Goal: Answer question/provide support: Share knowledge or assist other users

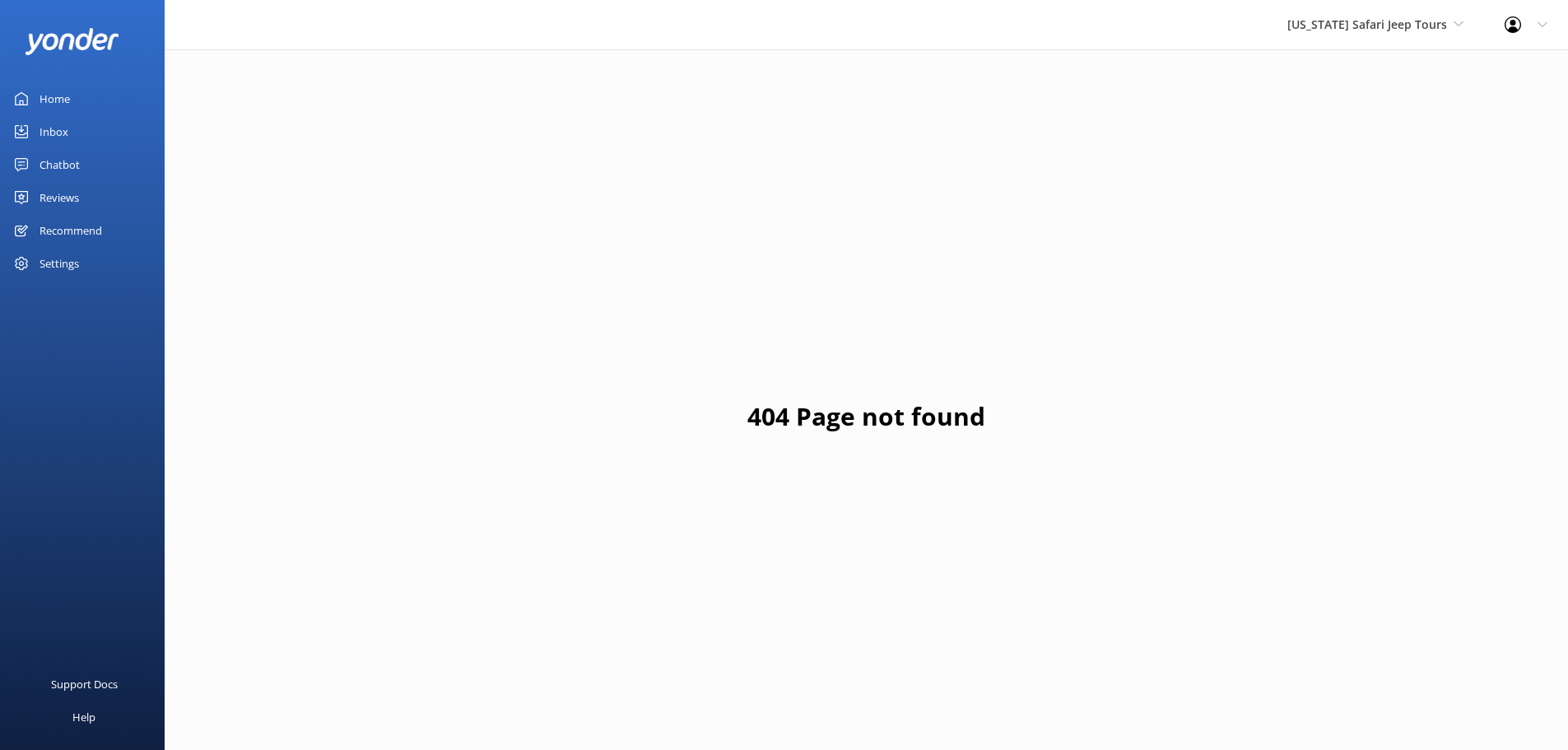
click at [60, 199] on div "Reviews" at bounding box center [60, 197] width 40 height 33
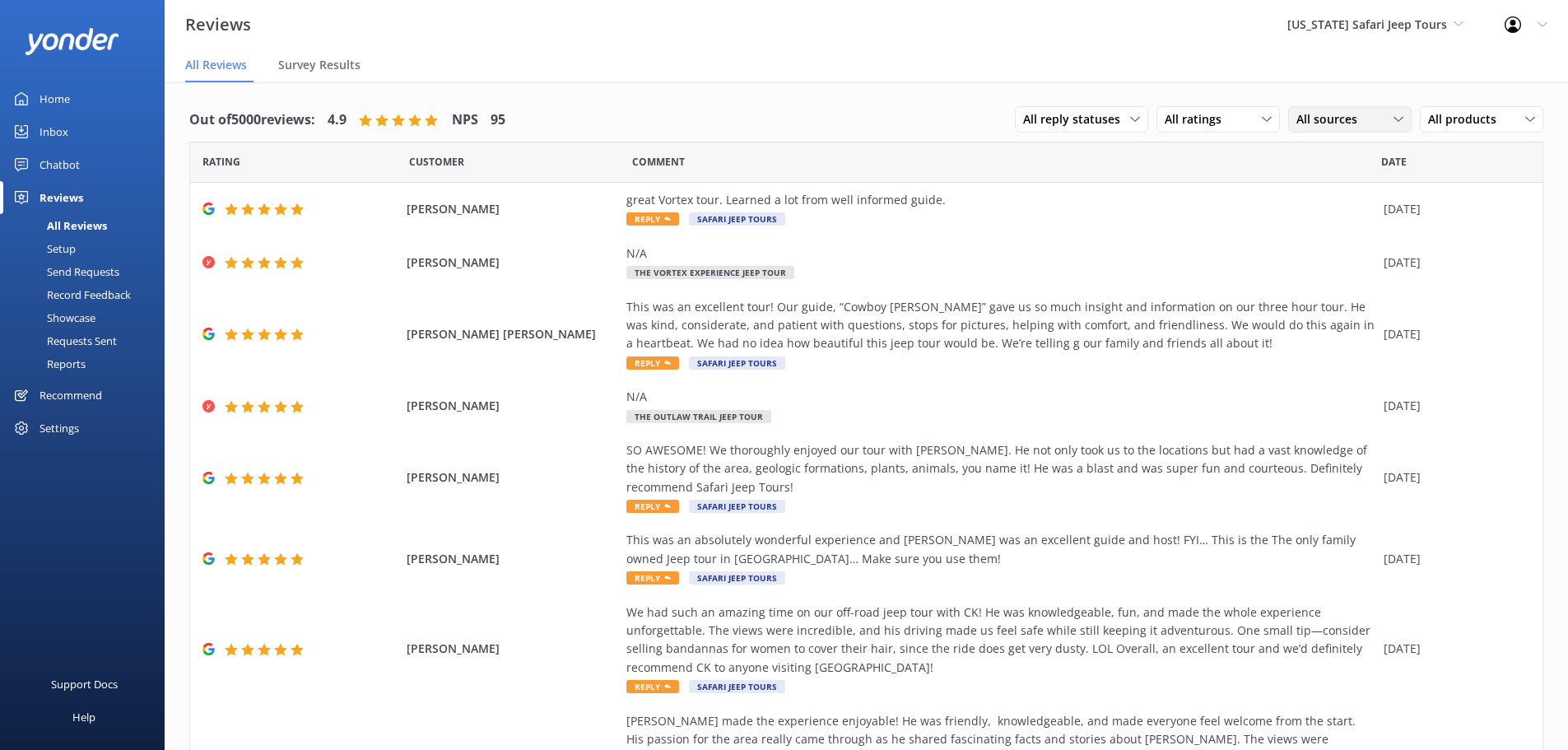
click at [1296, 128] on span "All sources" at bounding box center [1331, 119] width 71 height 18
click at [1320, 242] on link "Google reviews" at bounding box center [1361, 253] width 147 height 33
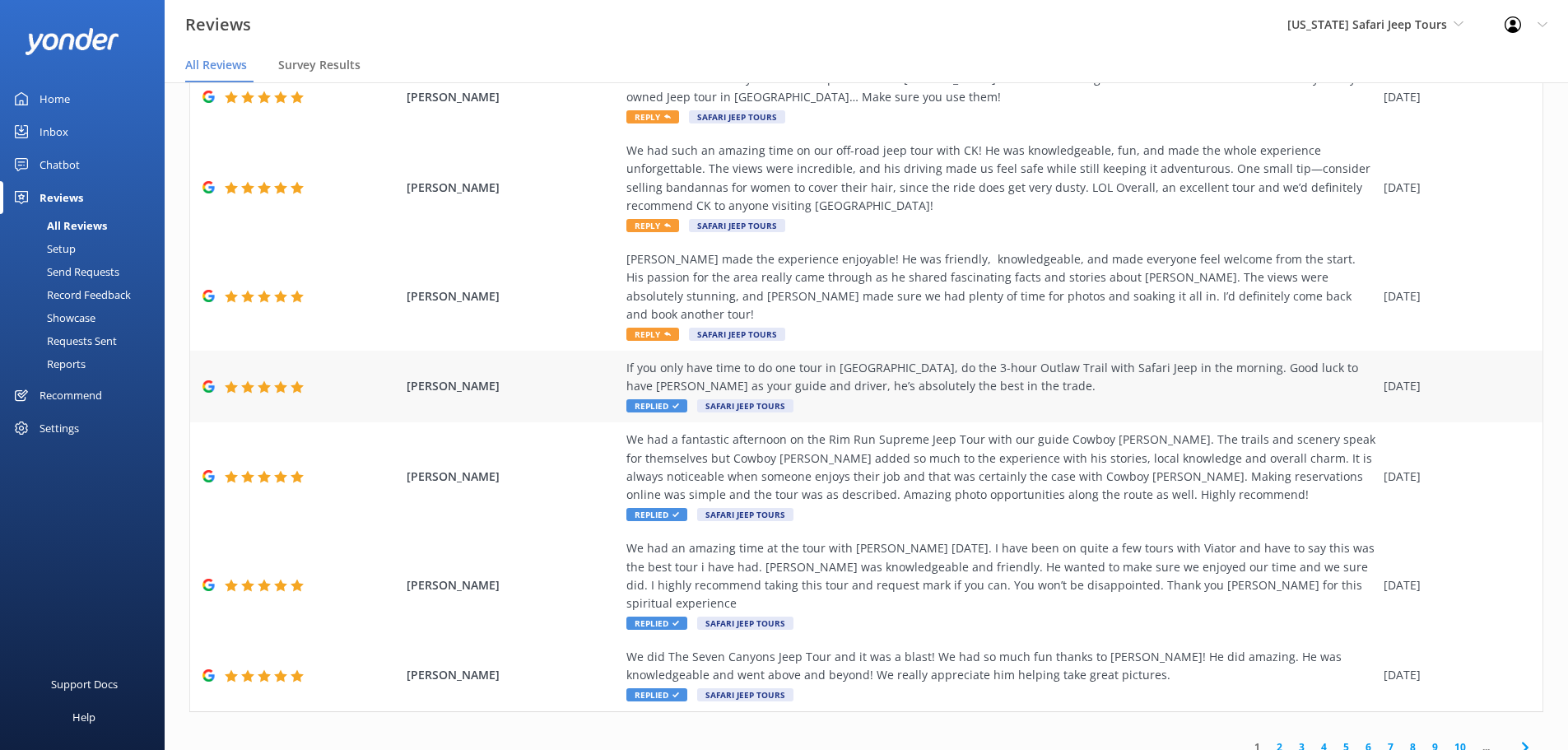
scroll to position [33, 0]
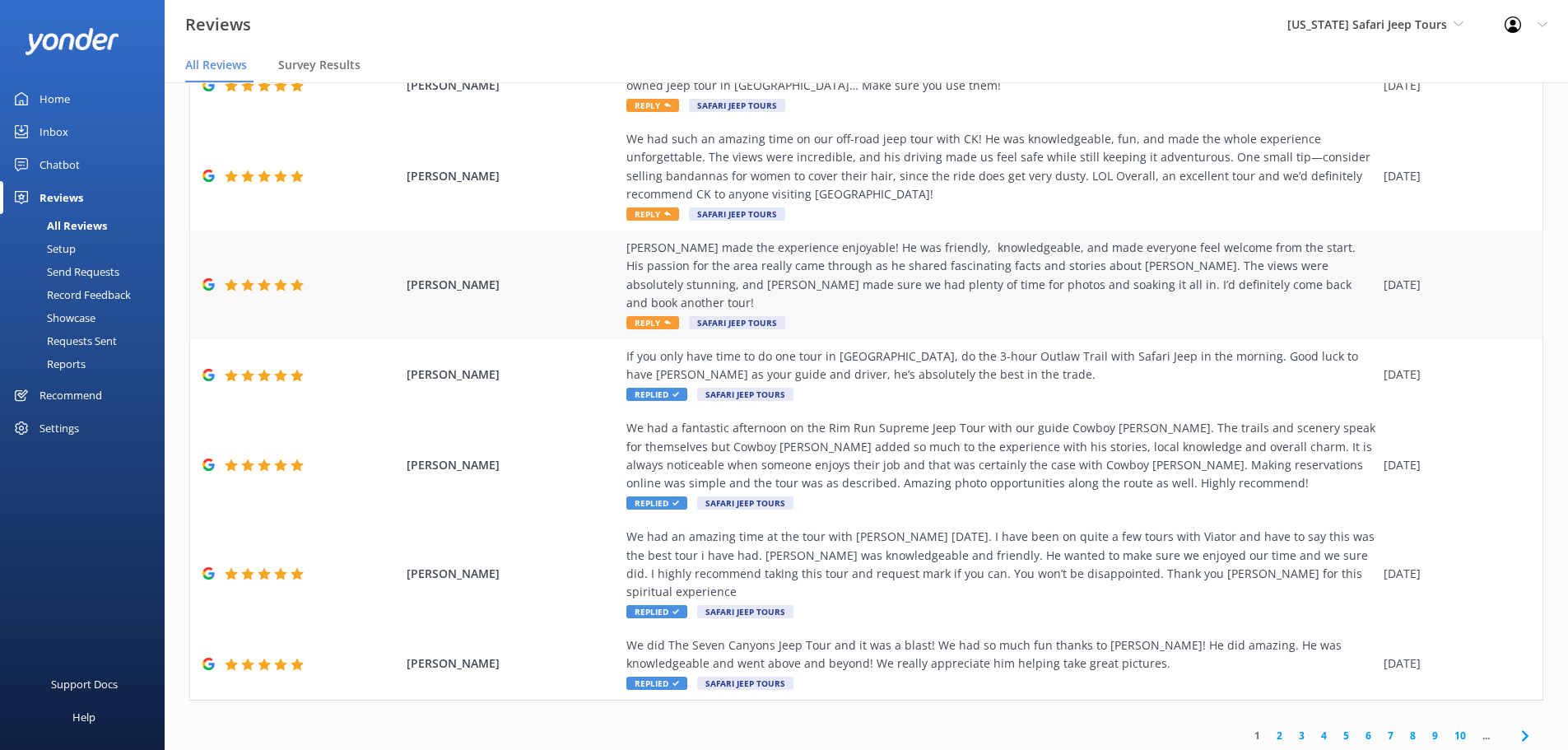
click at [647, 296] on div "[PERSON_NAME] made the experience enjoyable! He was friendly, knowledgeable, an…" at bounding box center [1001, 284] width 749 height 92
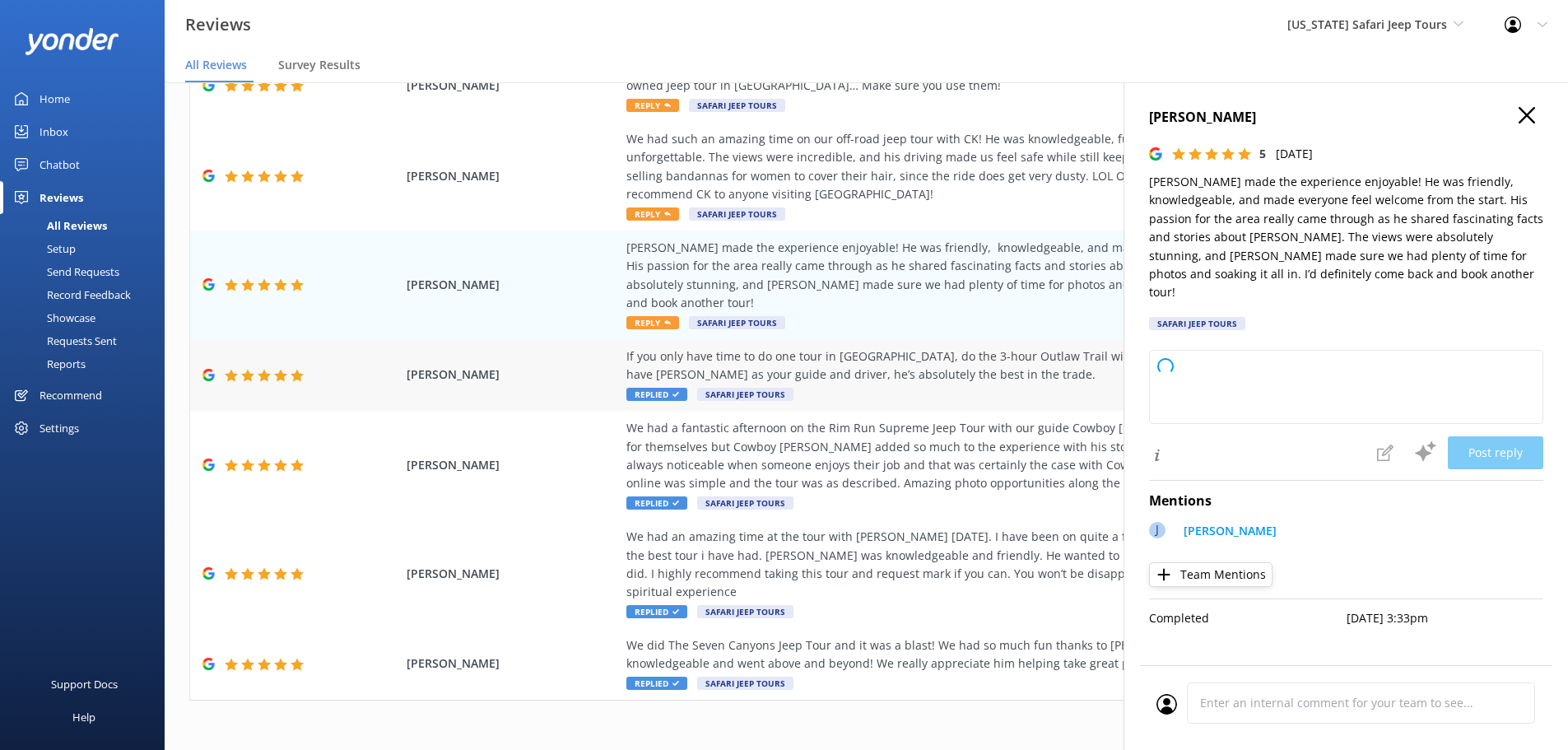
click at [774, 349] on div "If you only have time to do one tour in [GEOGRAPHIC_DATA], do the 3-hour Outlaw…" at bounding box center [1001, 365] width 749 height 37
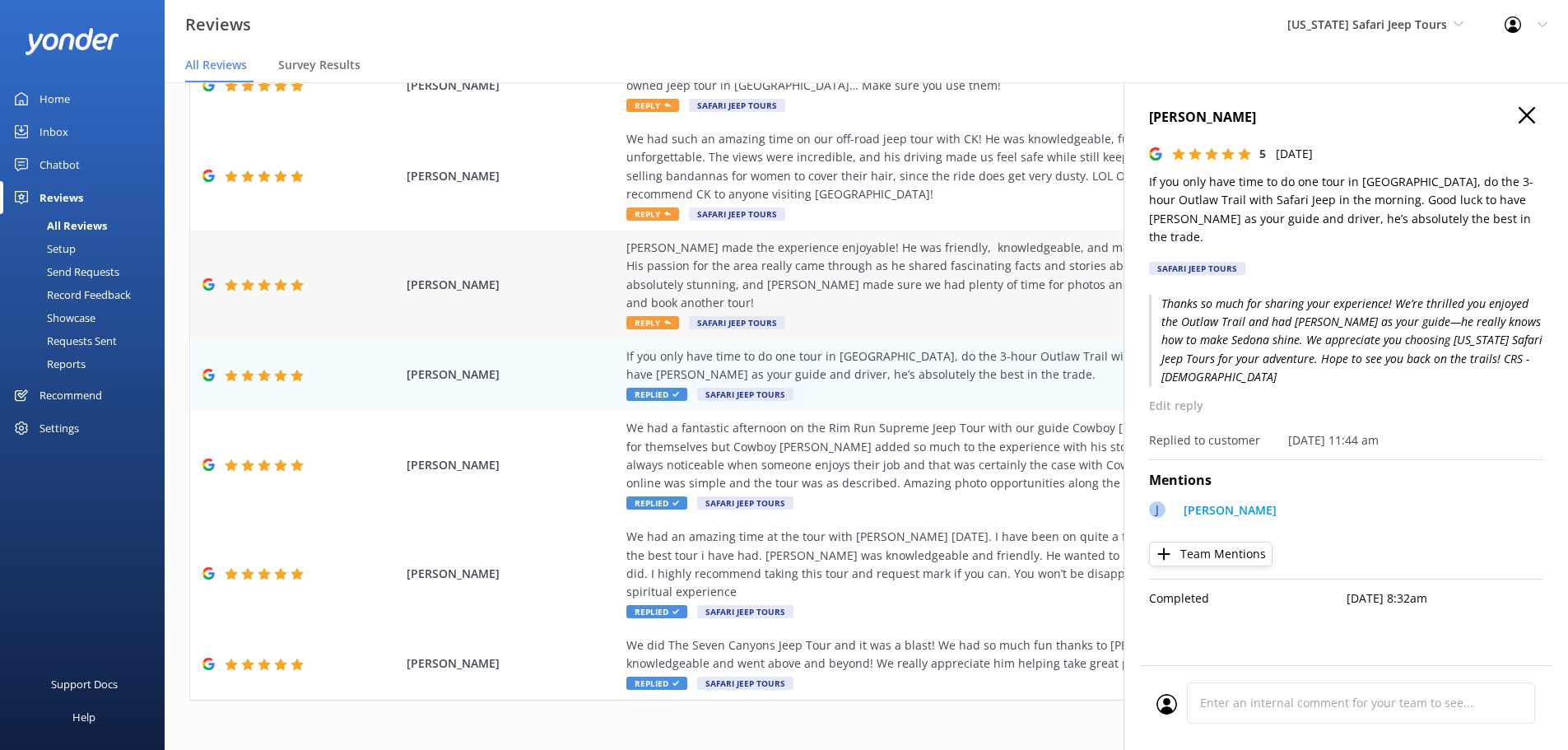
click at [727, 286] on div "[PERSON_NAME] made the experience enjoyable! He was friendly, knowledgeable, an…" at bounding box center [1001, 276] width 749 height 74
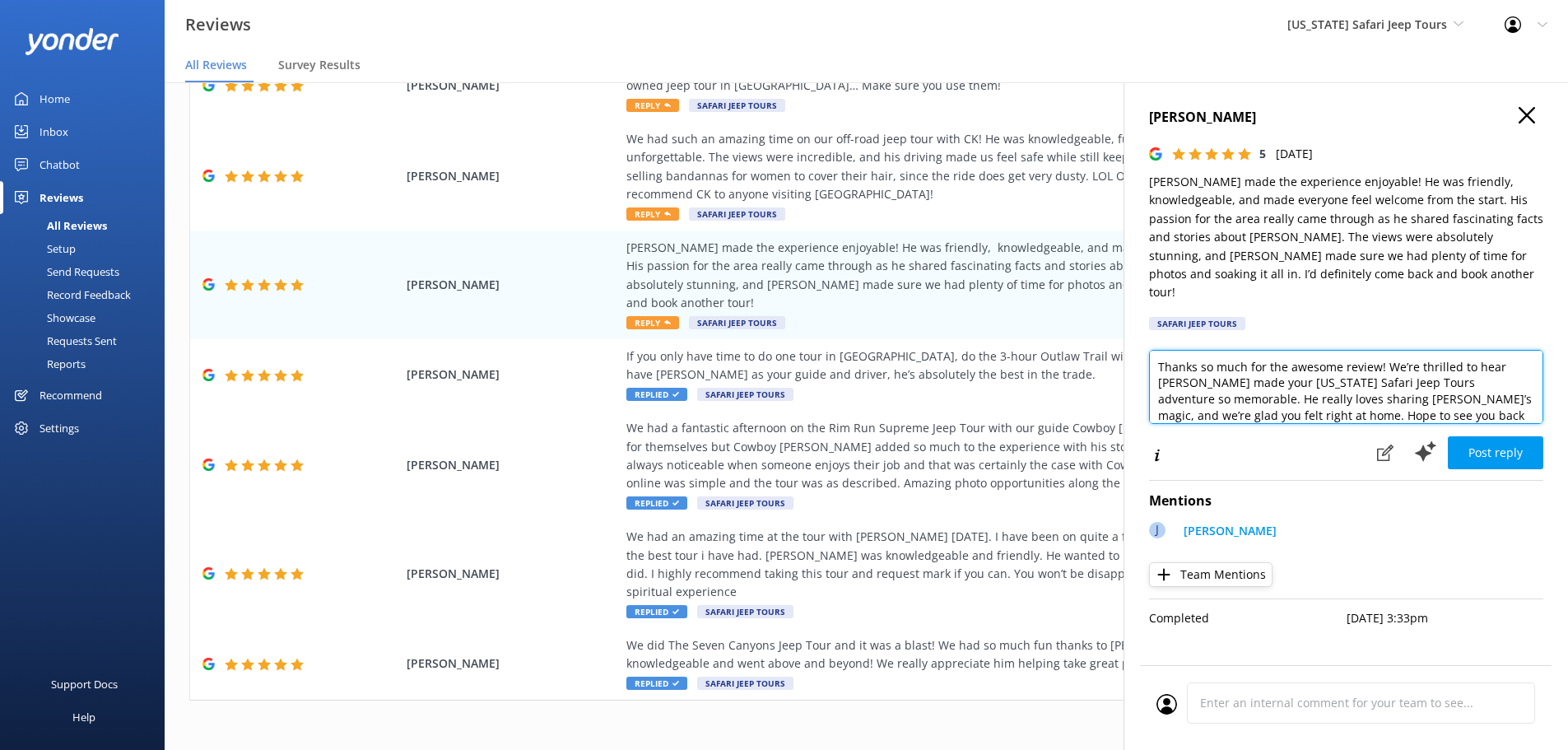
click at [1469, 396] on textarea "Thanks so much for the awesome review! We’re thrilled to hear [PERSON_NAME] mad…" at bounding box center [1346, 387] width 394 height 74
type textarea "Thanks so much for the awesome review! We’re thrilled to hear [PERSON_NAME] mad…"
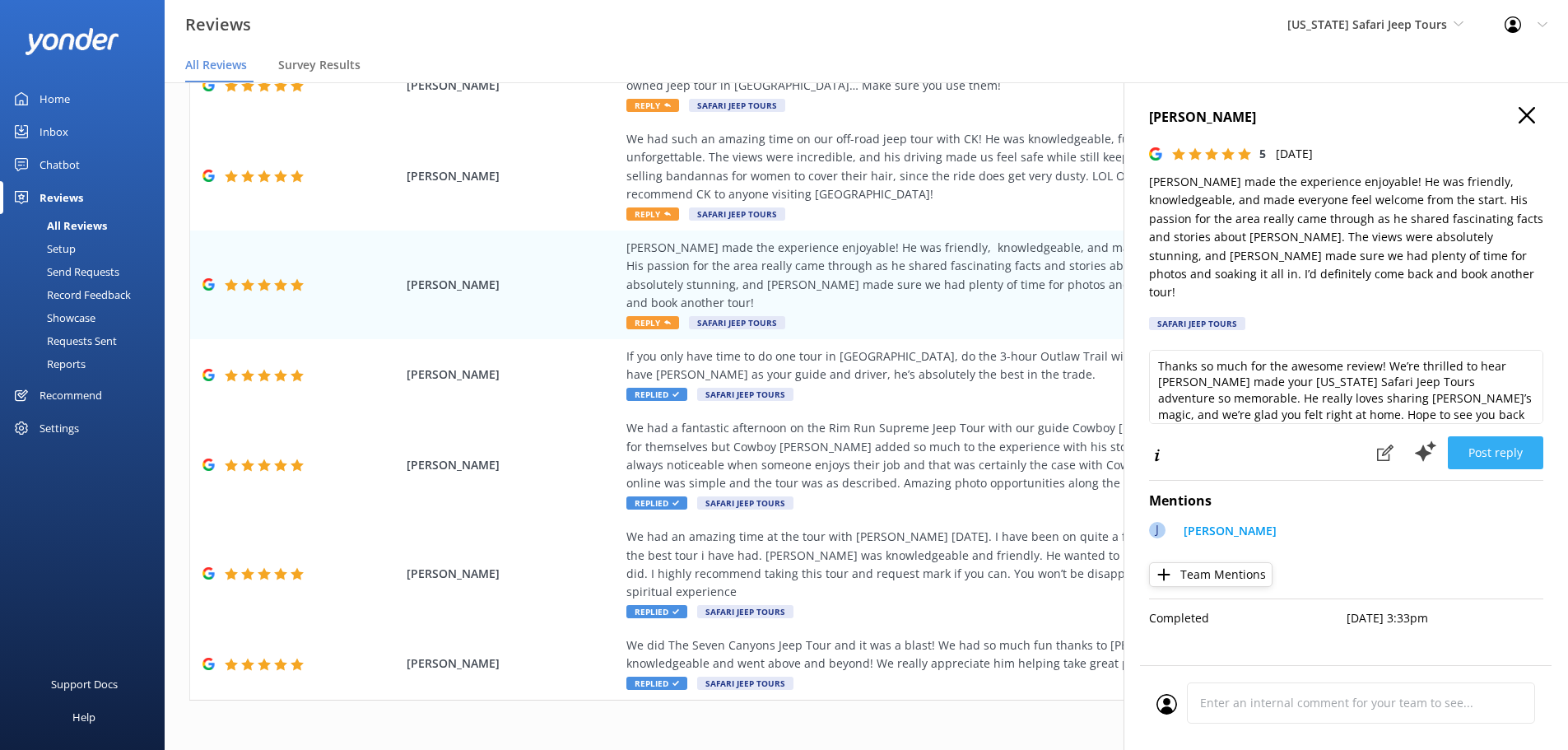
click at [1475, 436] on button "Post reply" at bounding box center [1495, 452] width 96 height 33
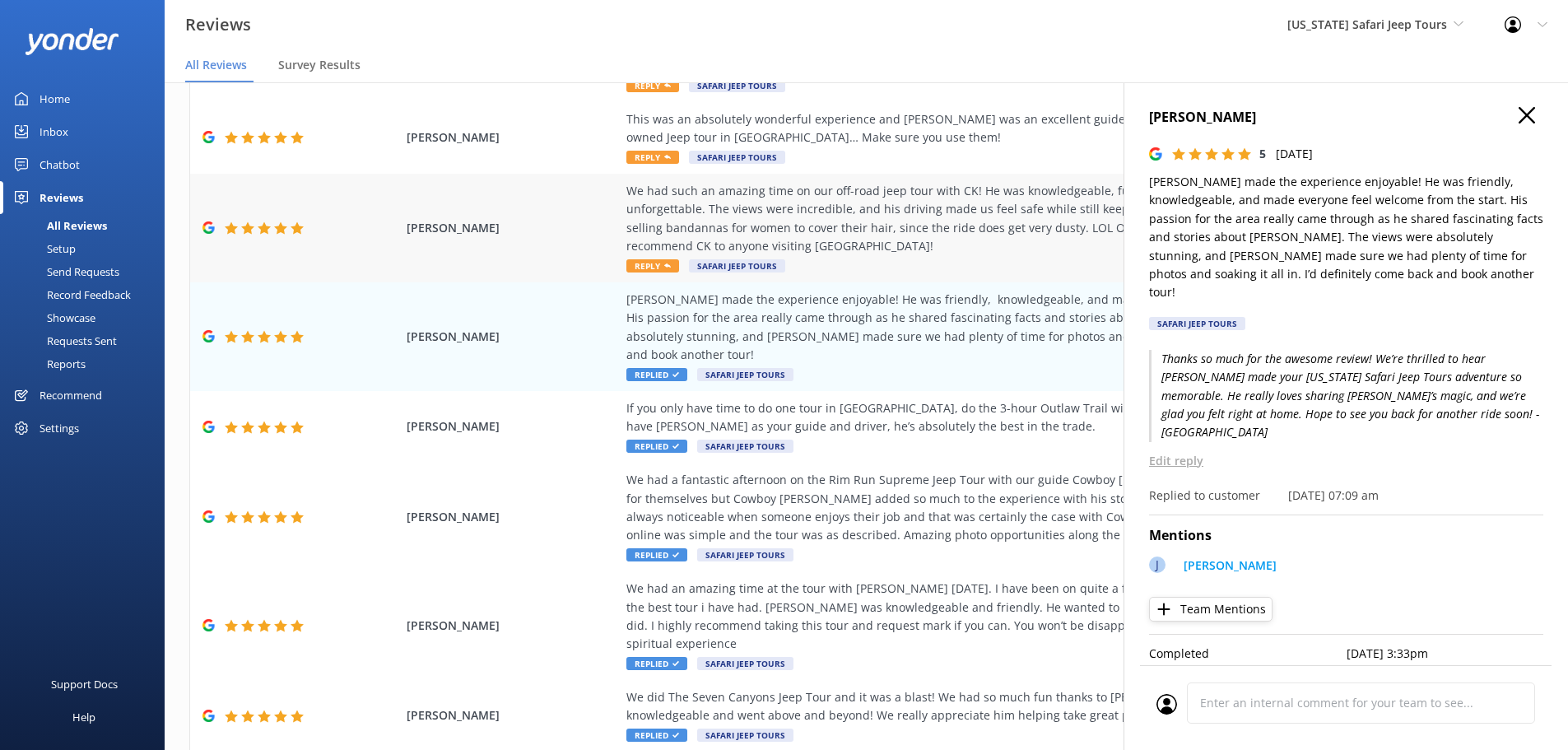
scroll to position [251, 0]
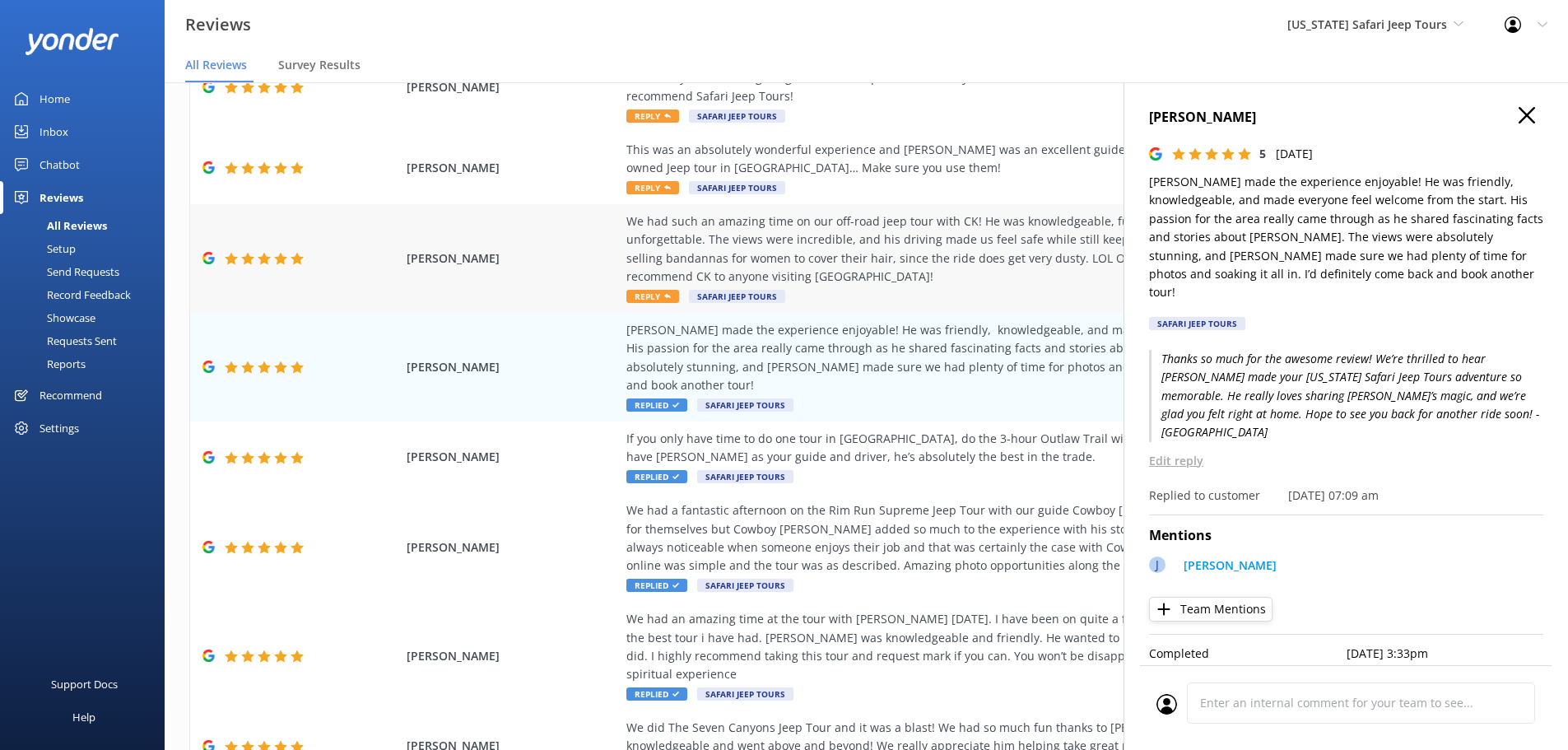
click at [643, 274] on div "We had such an amazing time on our off-road jeep tour with CK! He was knowledge…" at bounding box center [1001, 249] width 749 height 74
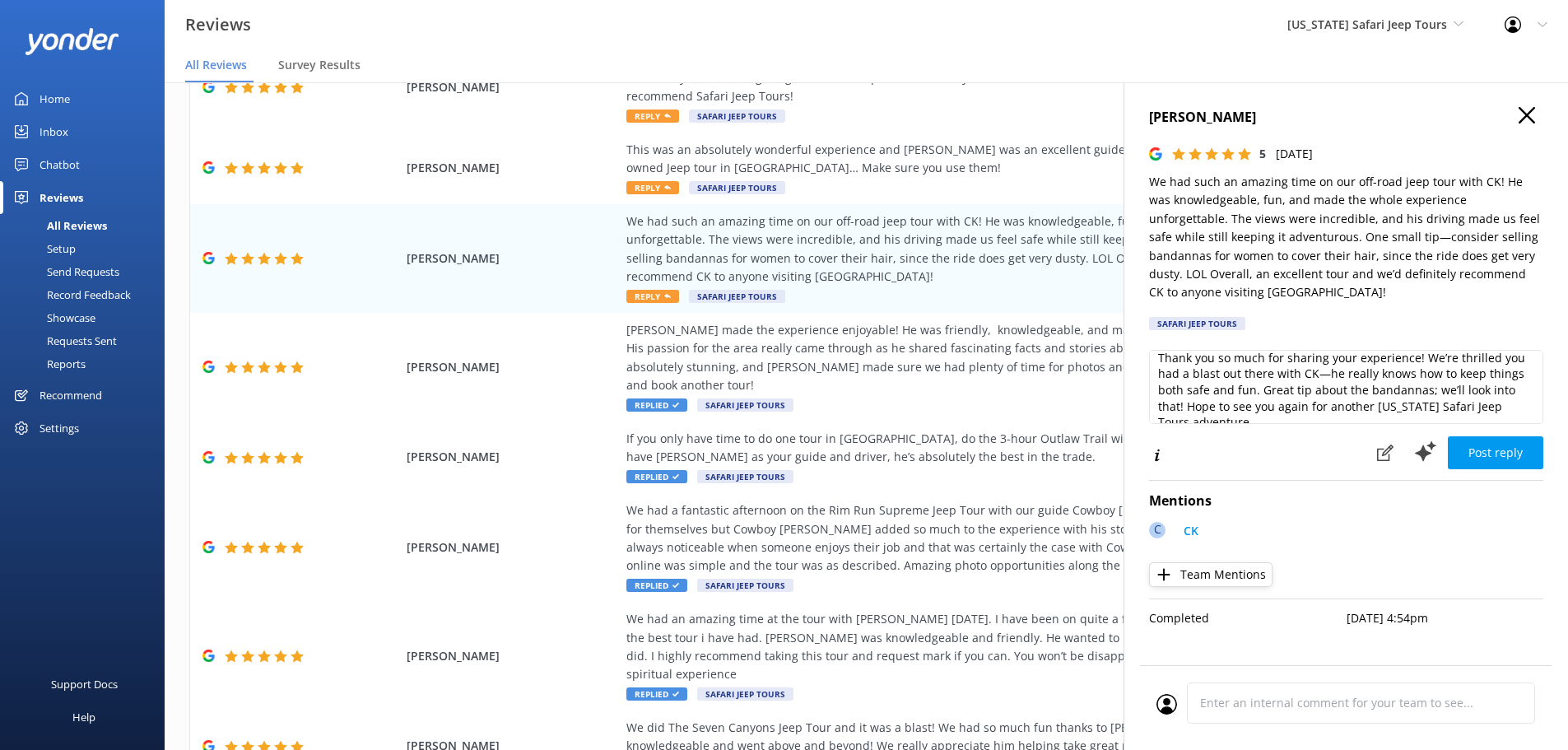
scroll to position [25, 0]
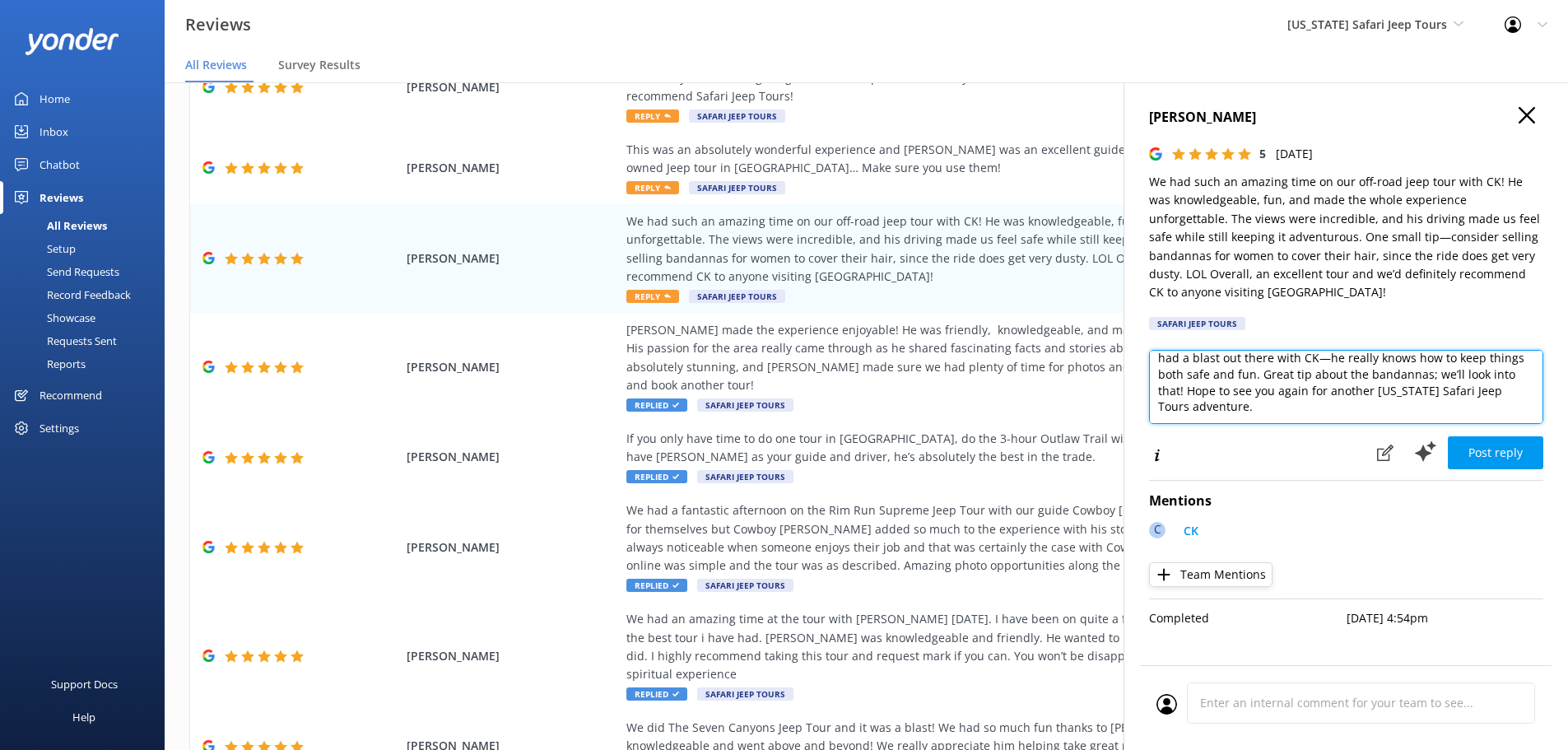
click at [1239, 415] on textarea "Thank you so much for sharing your experience! We’re thrilled you had a blast o…" at bounding box center [1346, 387] width 394 height 74
type textarea "Thank you so much for sharing your experience! We’re thrilled you had a blast o…"
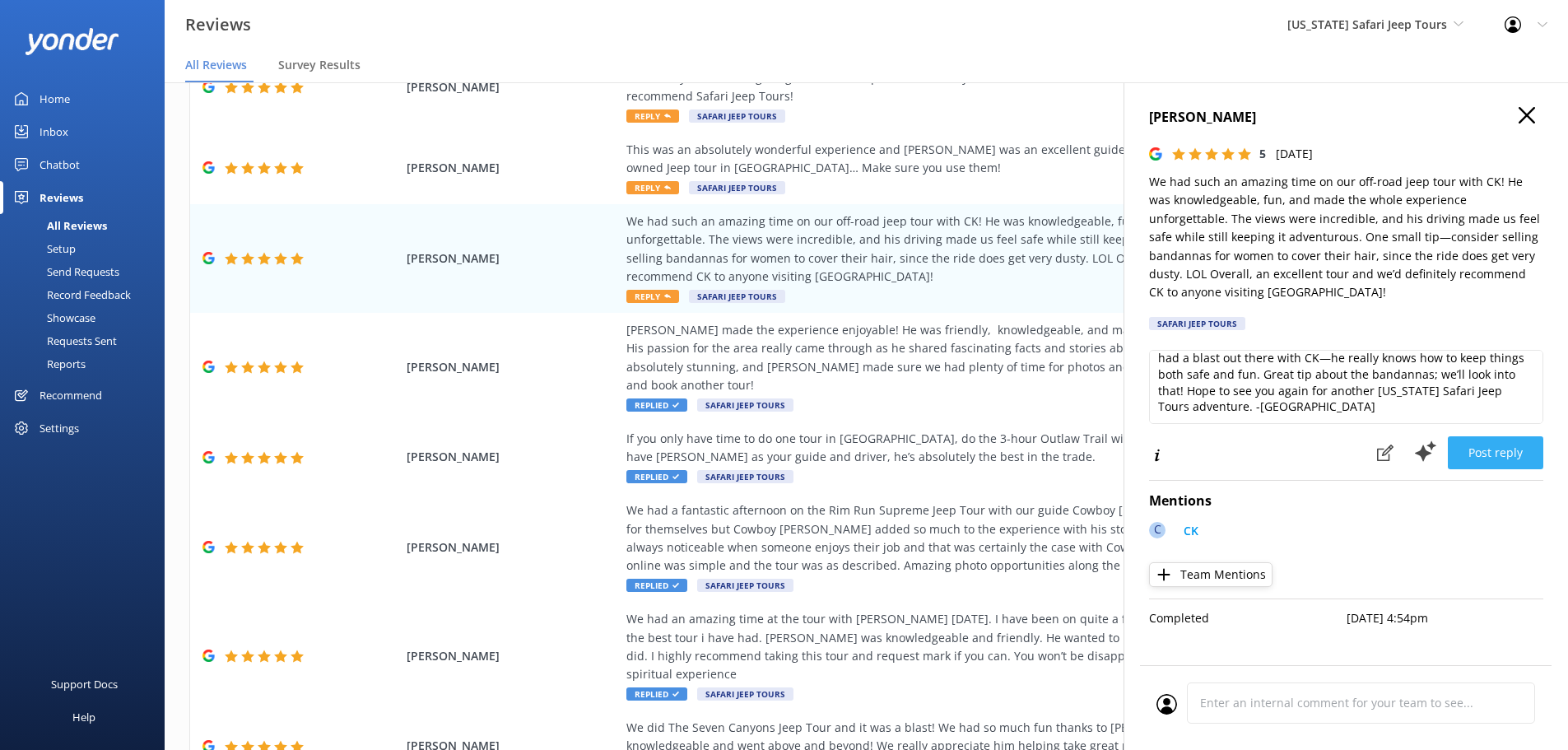
click at [1452, 447] on button "Post reply" at bounding box center [1495, 452] width 96 height 33
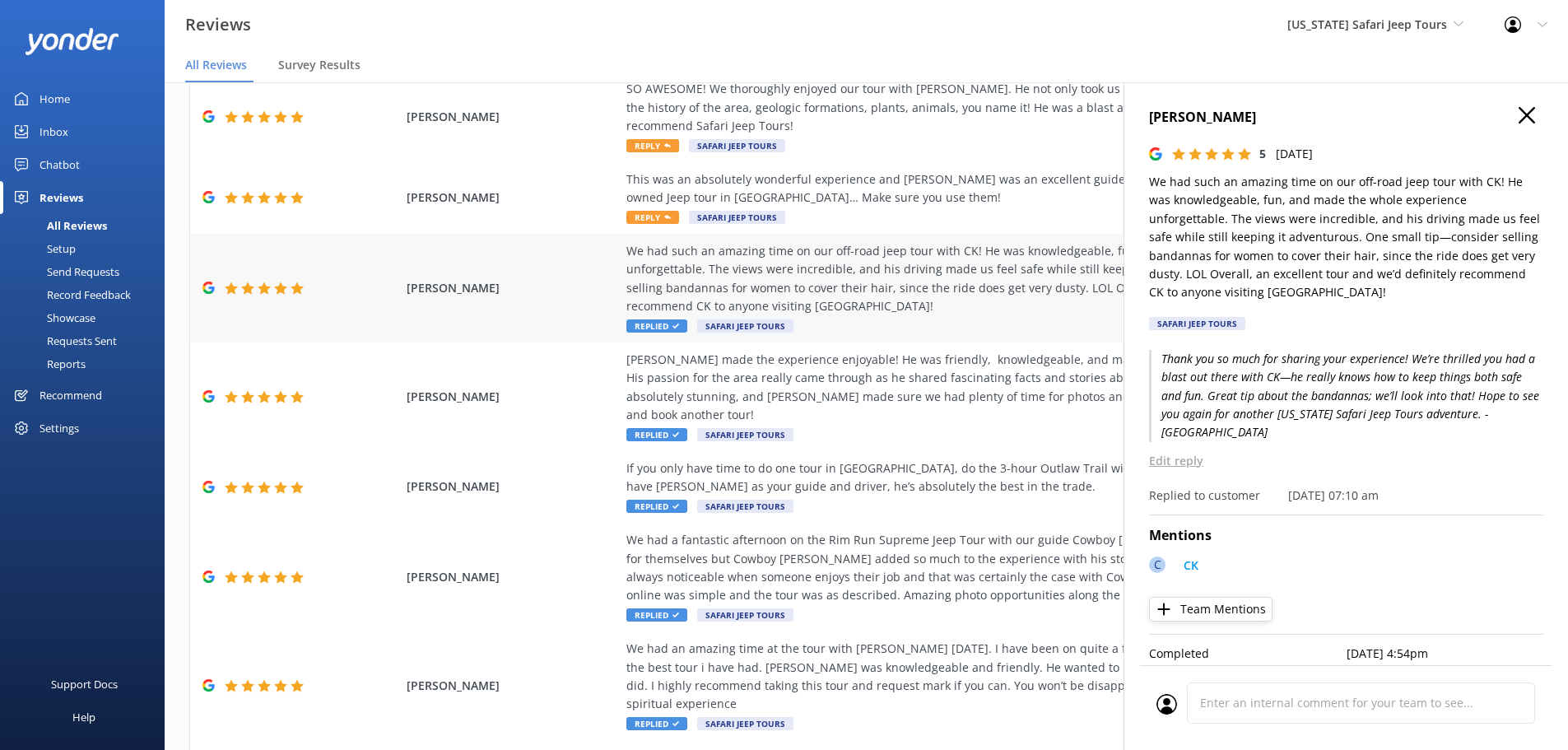
scroll to position [169, 0]
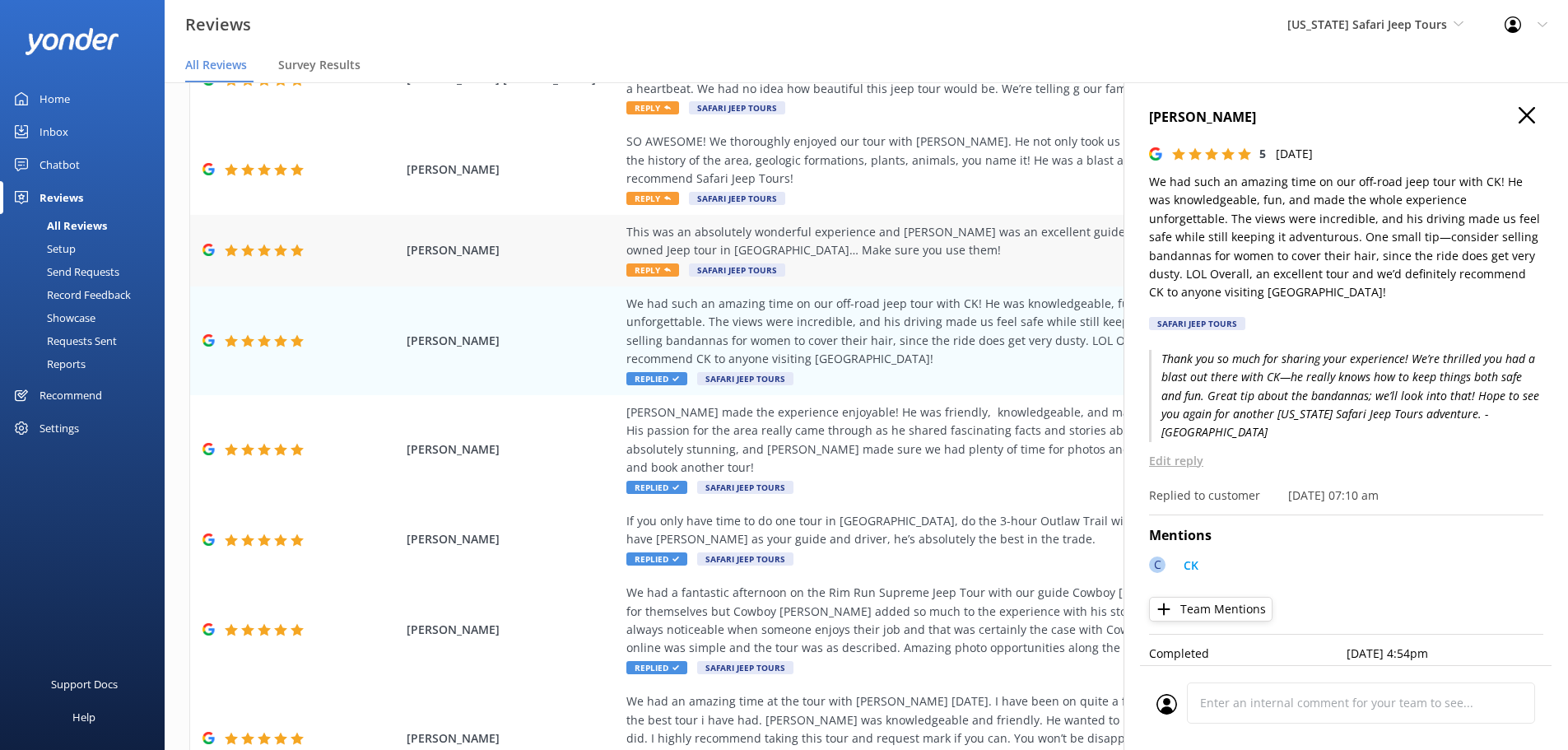
click at [670, 268] on div "This was an absolutely wonderful experience and [PERSON_NAME] was an excellent …" at bounding box center [1001, 250] width 749 height 55
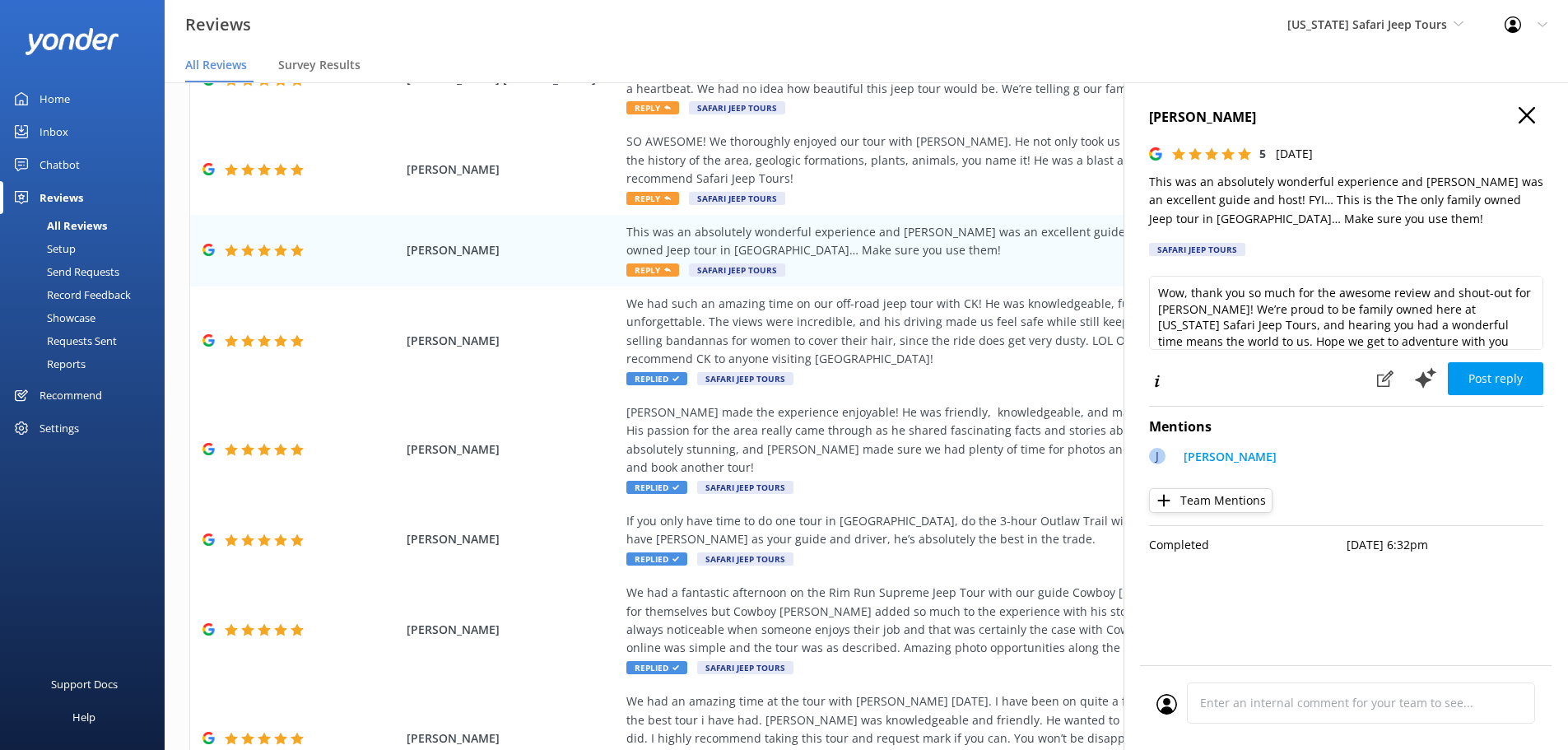
click at [1449, 351] on div "Wow, thank you so much for the awesome review and shout-out for [PERSON_NAME]! …" at bounding box center [1346, 316] width 394 height 81
click at [1449, 346] on textarea "Wow, thank you so much for the awesome review and shout-out for [PERSON_NAME]! …" at bounding box center [1346, 313] width 394 height 74
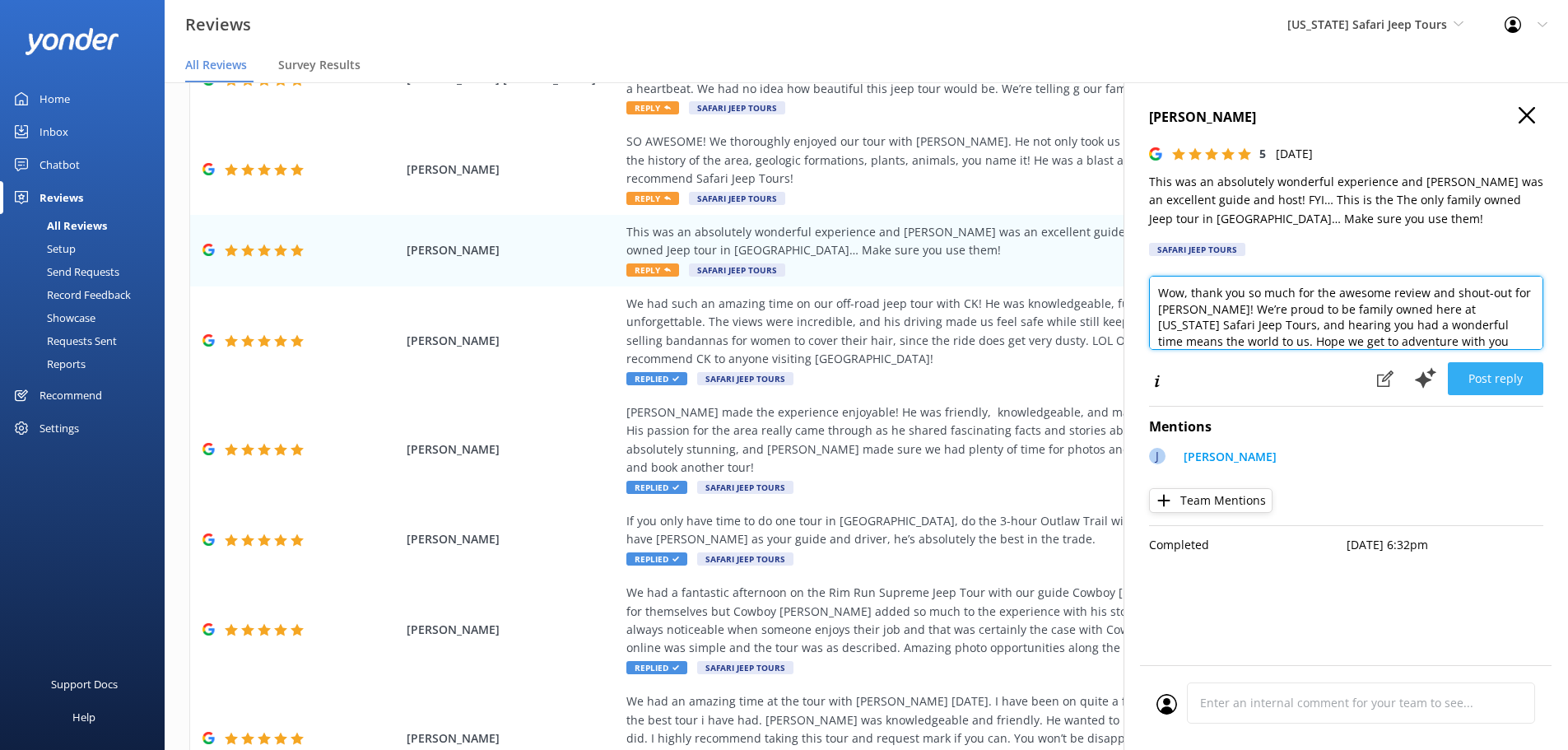
type textarea "Wow, thank you so much for the awesome review and shout-out for [PERSON_NAME]! …"
click at [1494, 394] on button "Post reply" at bounding box center [1495, 378] width 96 height 33
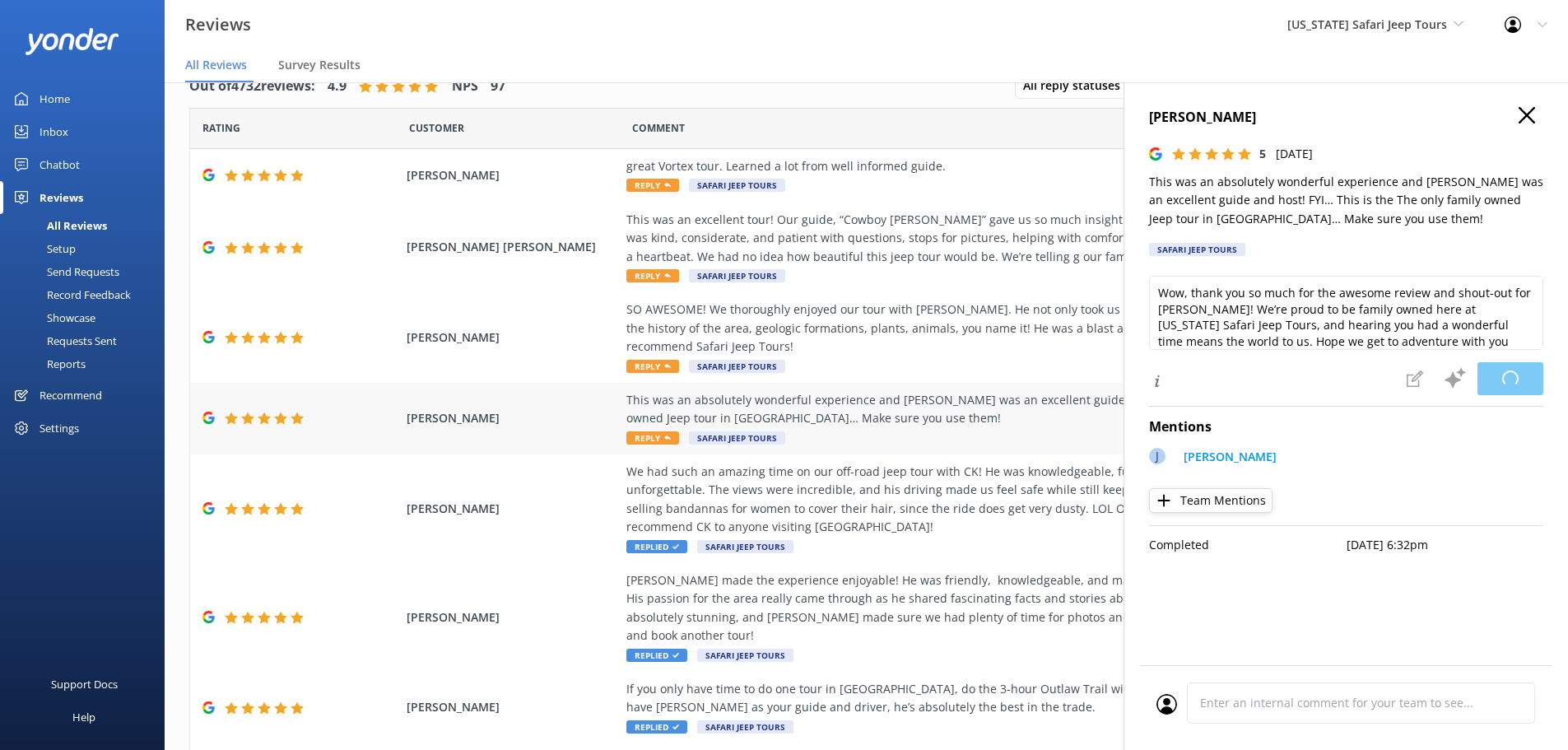
scroll to position [0, 0]
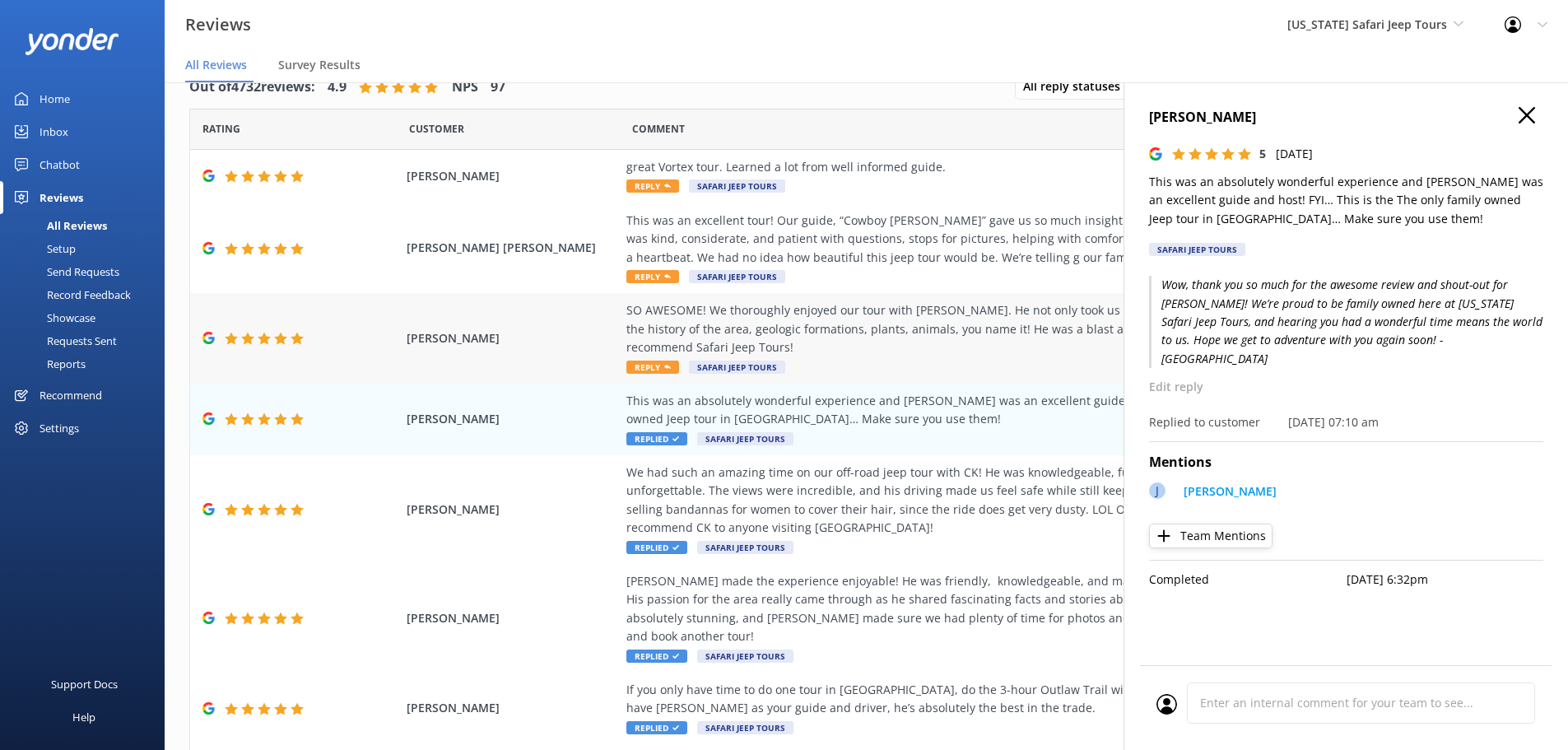
click at [647, 355] on div "SO AWESOME! We thoroughly enjoyed our tour with [PERSON_NAME]. He not only took…" at bounding box center [1001, 329] width 749 height 55
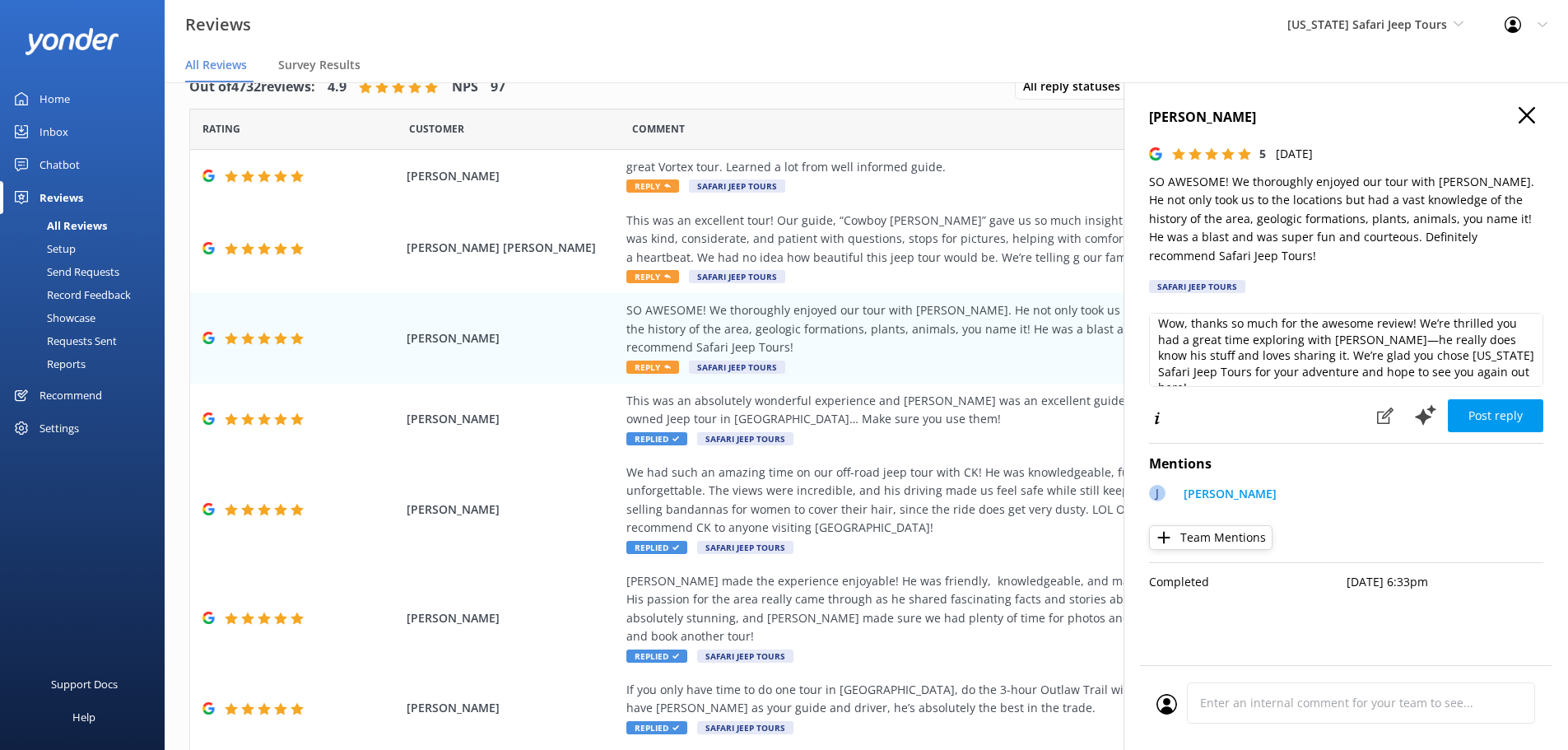
scroll to position [9, 0]
click at [1500, 346] on textarea "Wow, thanks so much for the awesome review! We’re thrilled you had a great time…" at bounding box center [1346, 350] width 394 height 74
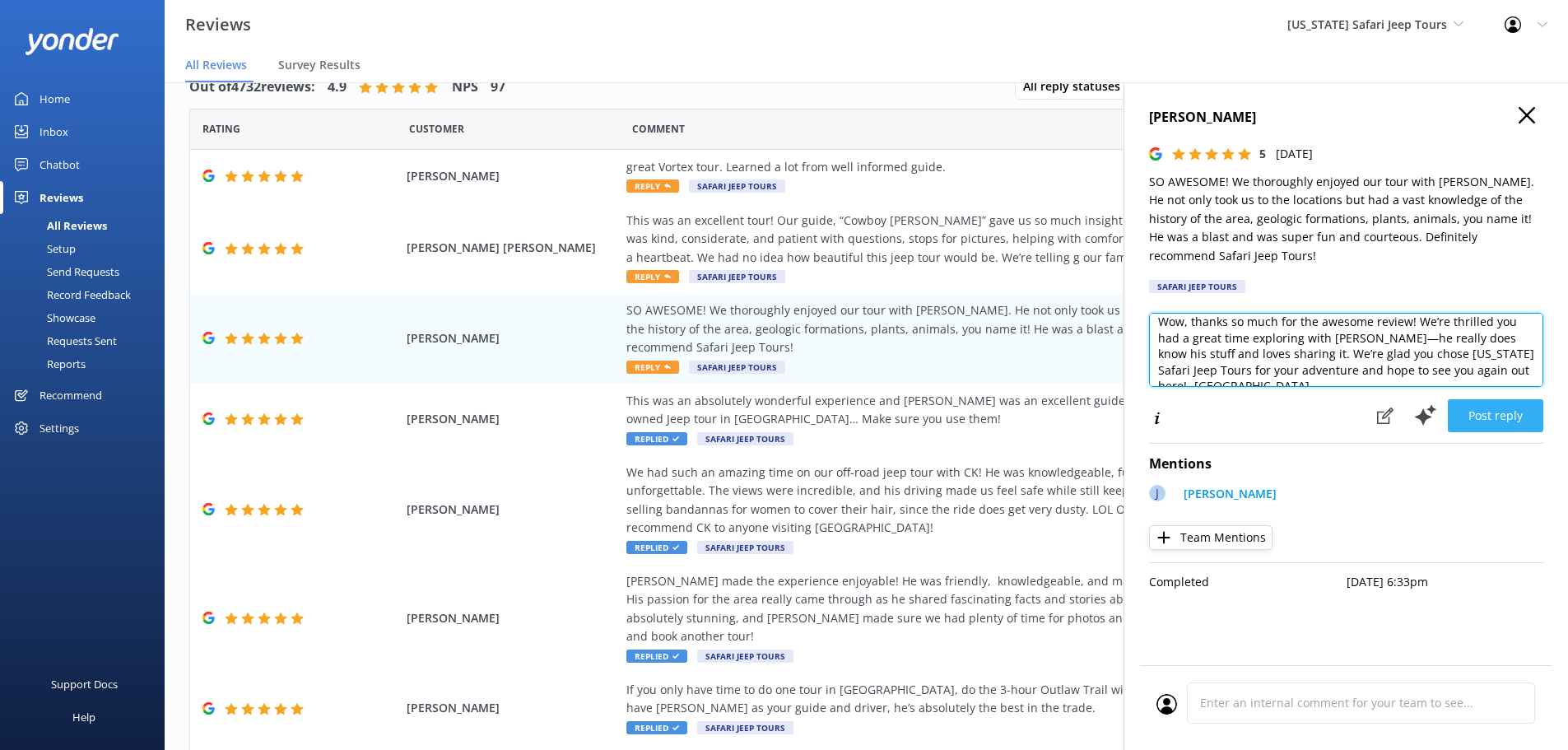
type textarea "Wow, thanks so much for the awesome review! We’re thrilled you had a great time…"
click at [1489, 399] on button "Post reply" at bounding box center [1495, 415] width 96 height 33
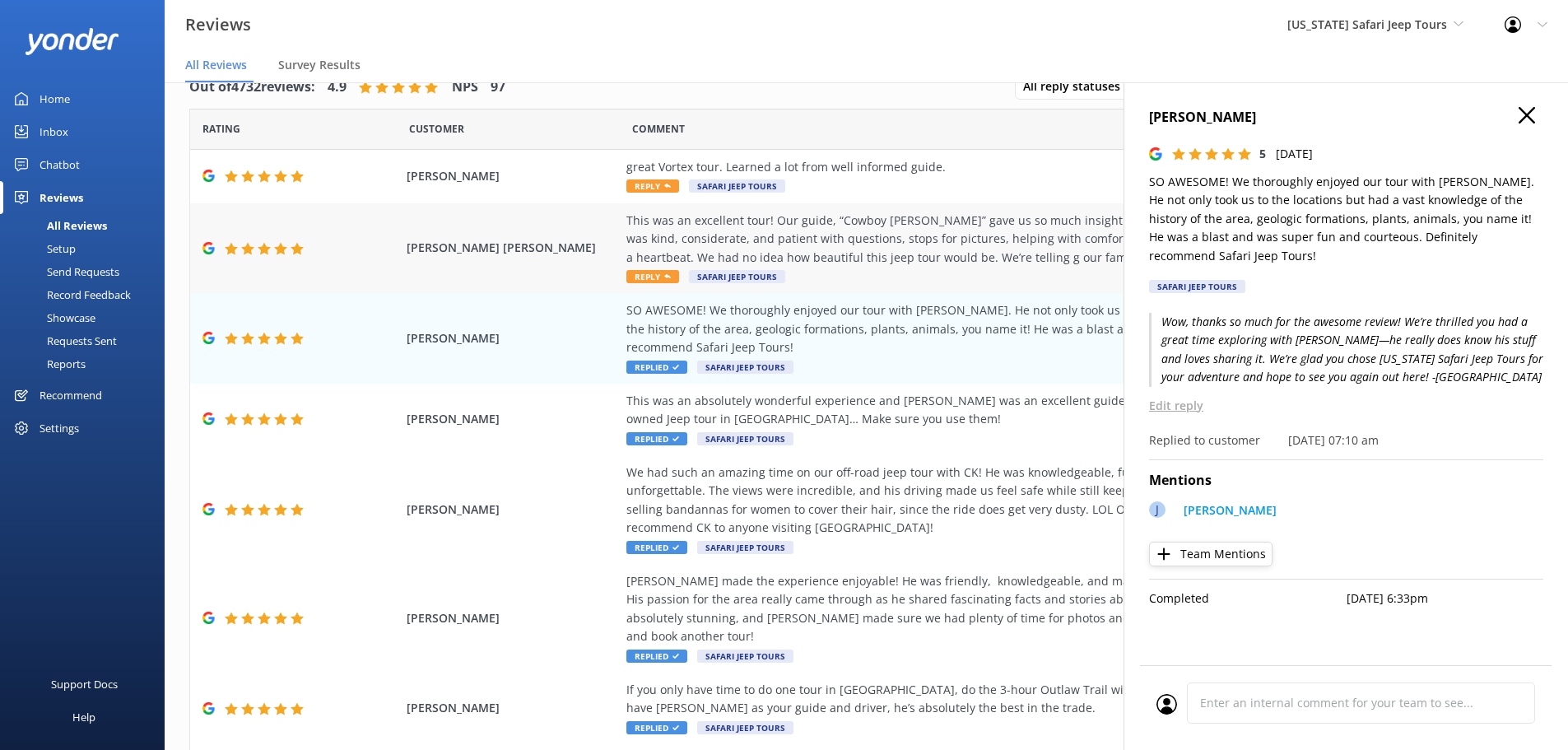
click at [639, 244] on div "This was an excellent tour! Our guide, “Cowboy [PERSON_NAME]” gave us so much i…" at bounding box center [1001, 239] width 749 height 55
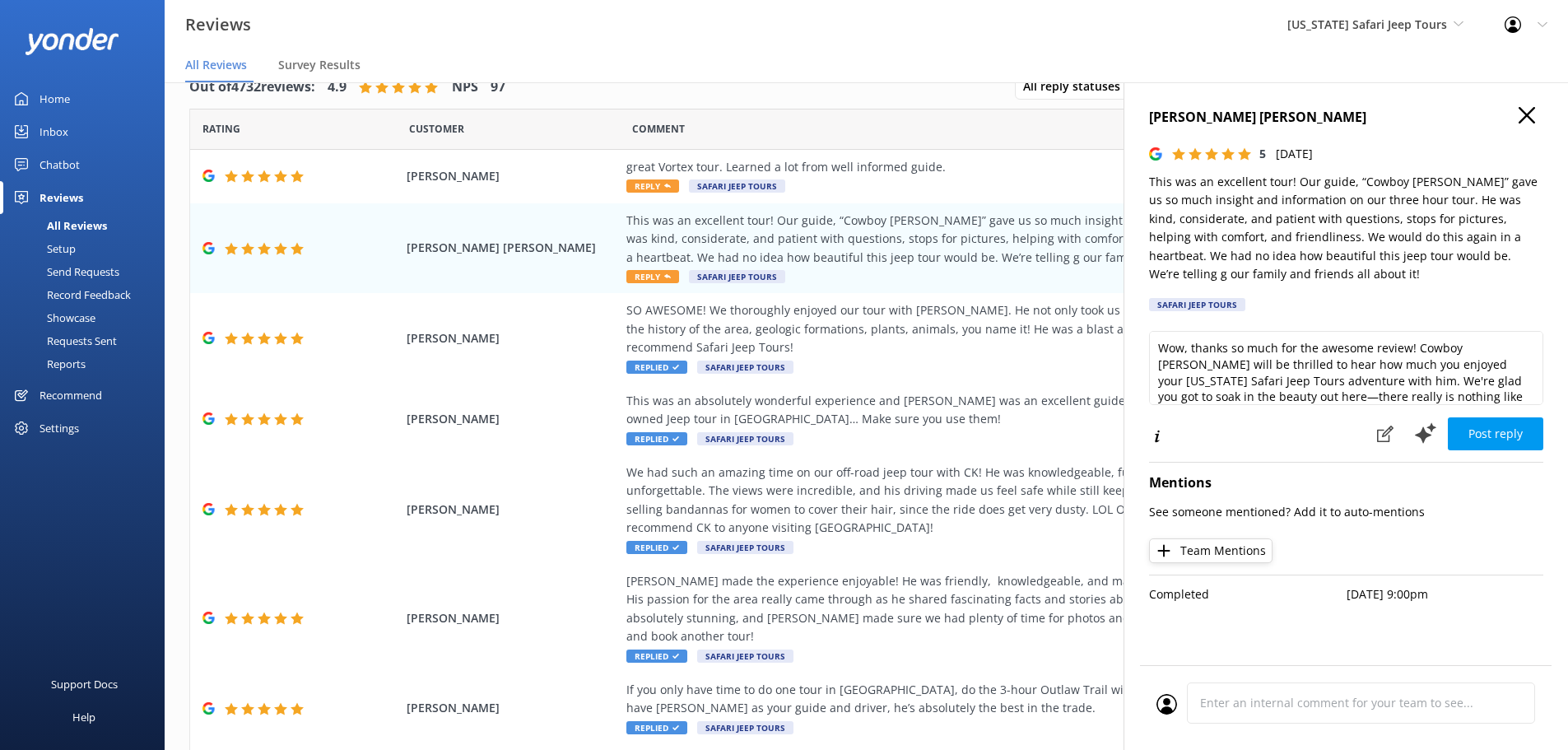
scroll to position [41, 0]
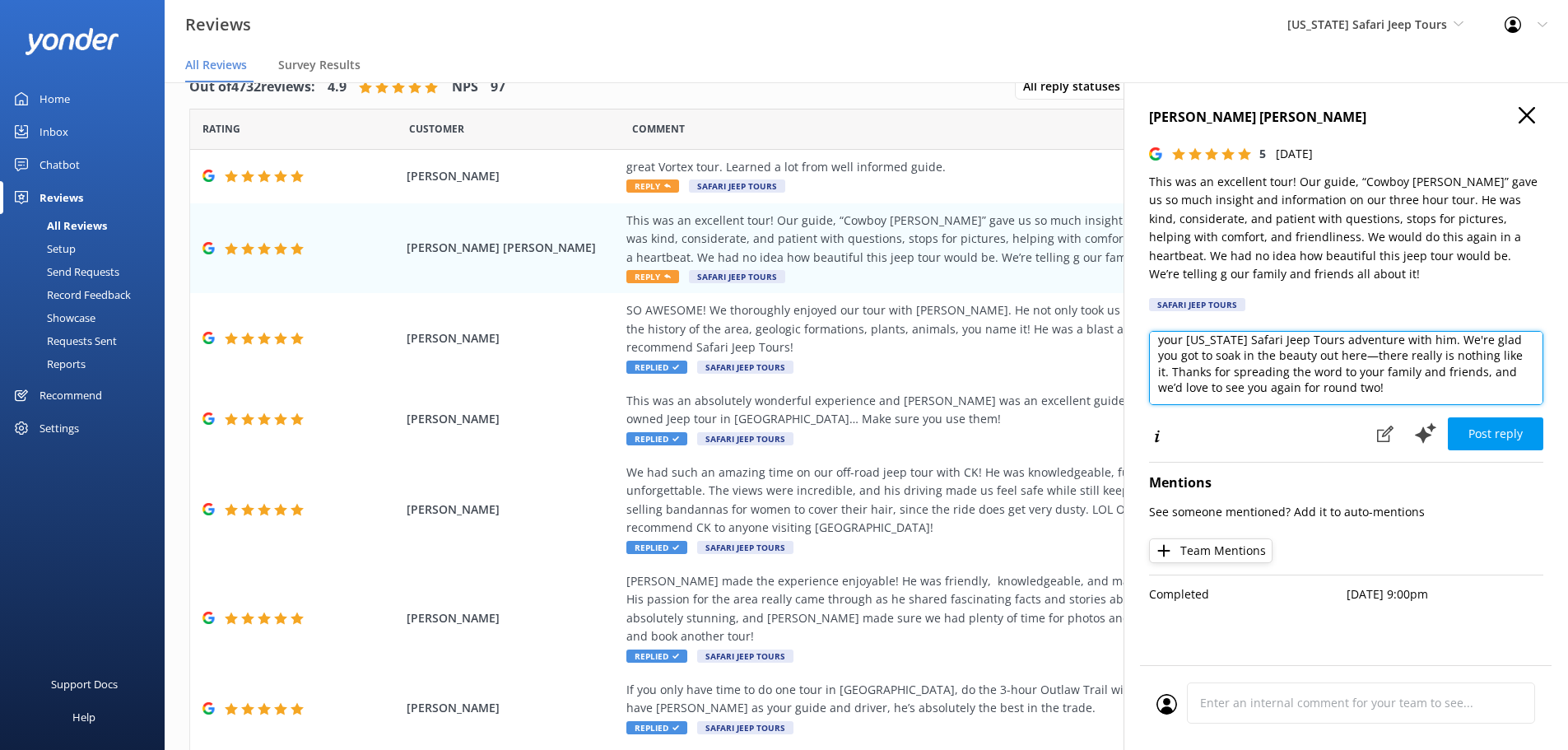
click at [1341, 395] on textarea "Wow, thanks so much for the awesome review! Cowboy [PERSON_NAME] will be thrill…" at bounding box center [1346, 368] width 394 height 74
type textarea "Wow, thanks so much for the awesome review! Cowboy [PERSON_NAME] will be thrill…"
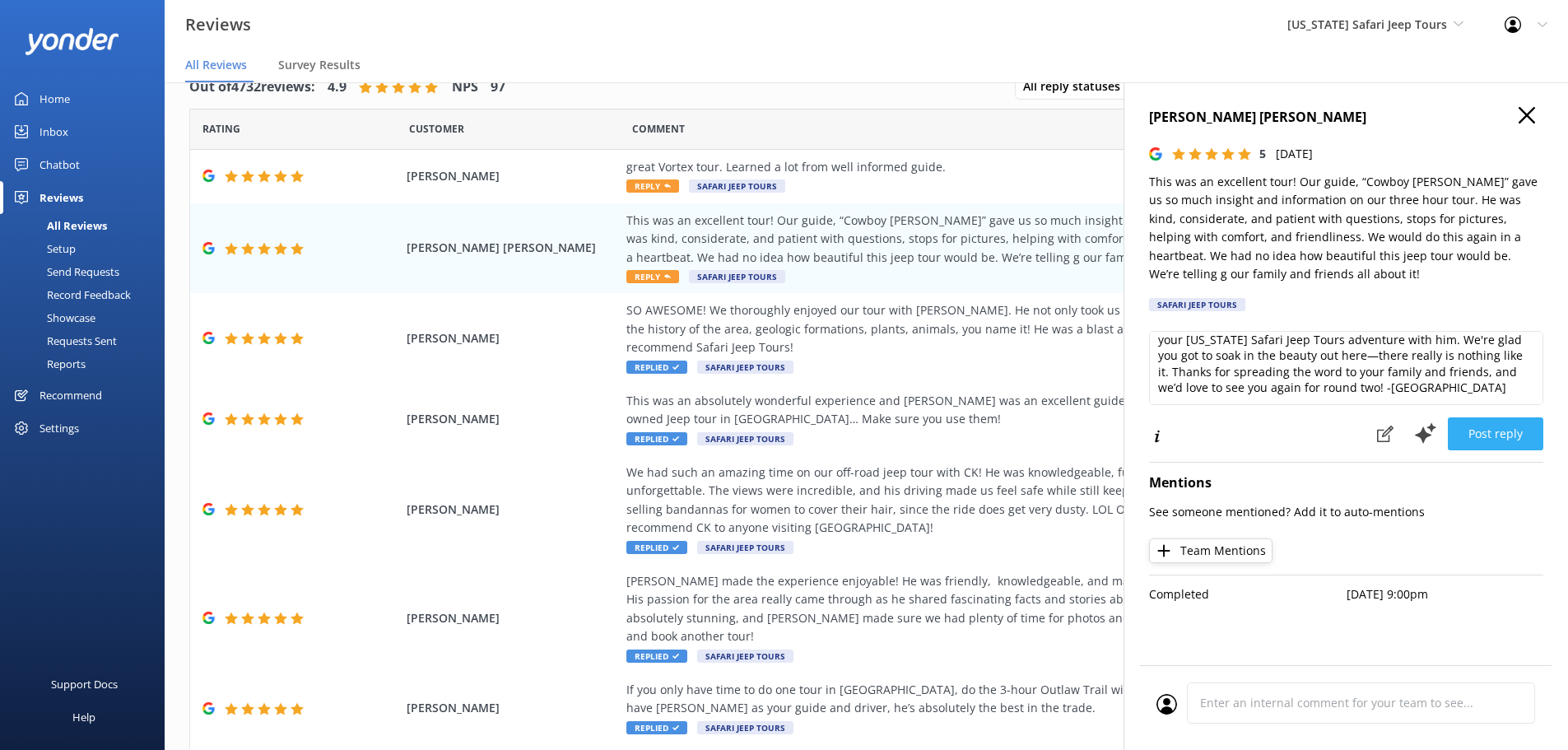
click at [1487, 430] on button "Post reply" at bounding box center [1495, 433] width 96 height 33
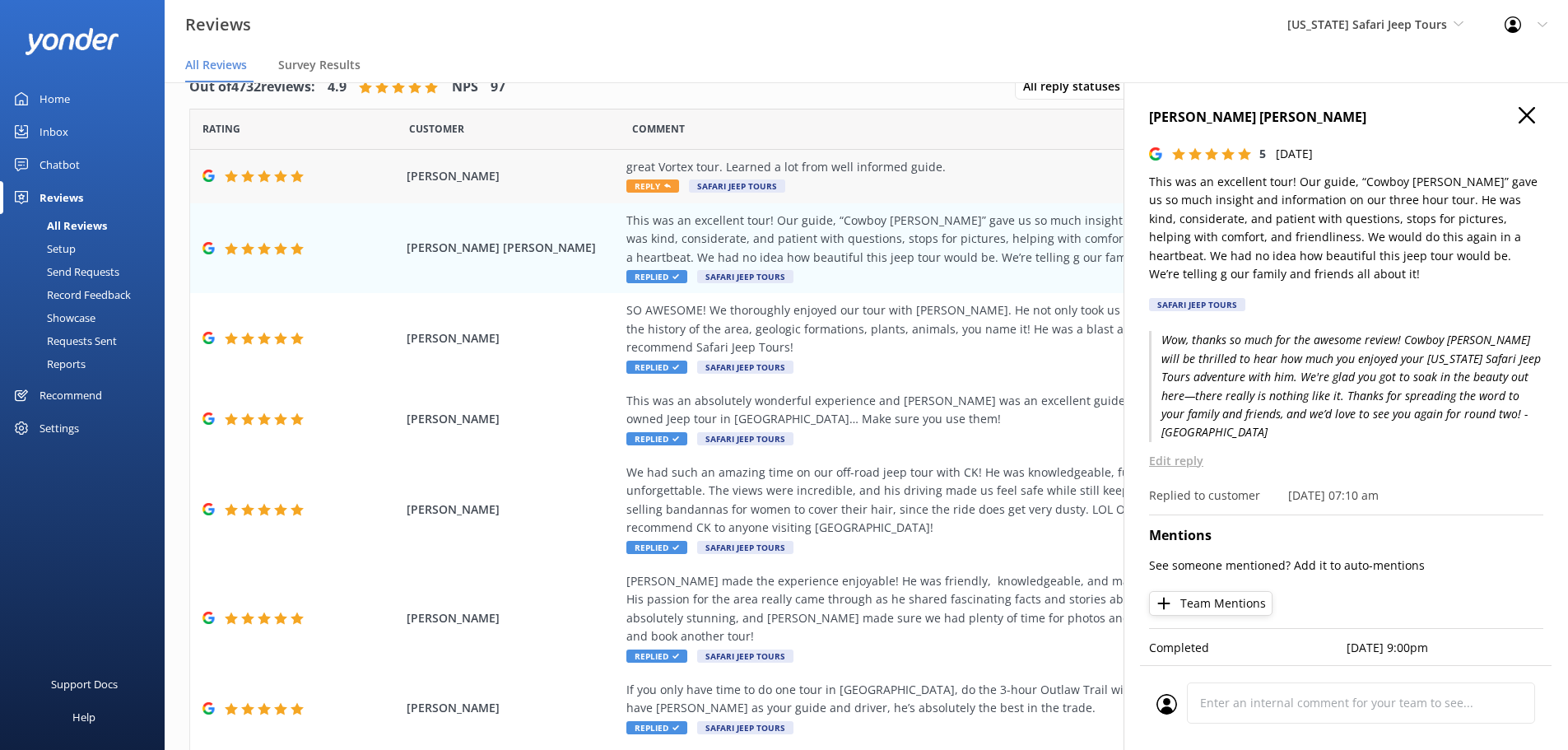
click at [632, 184] on span "Reply" at bounding box center [653, 186] width 53 height 13
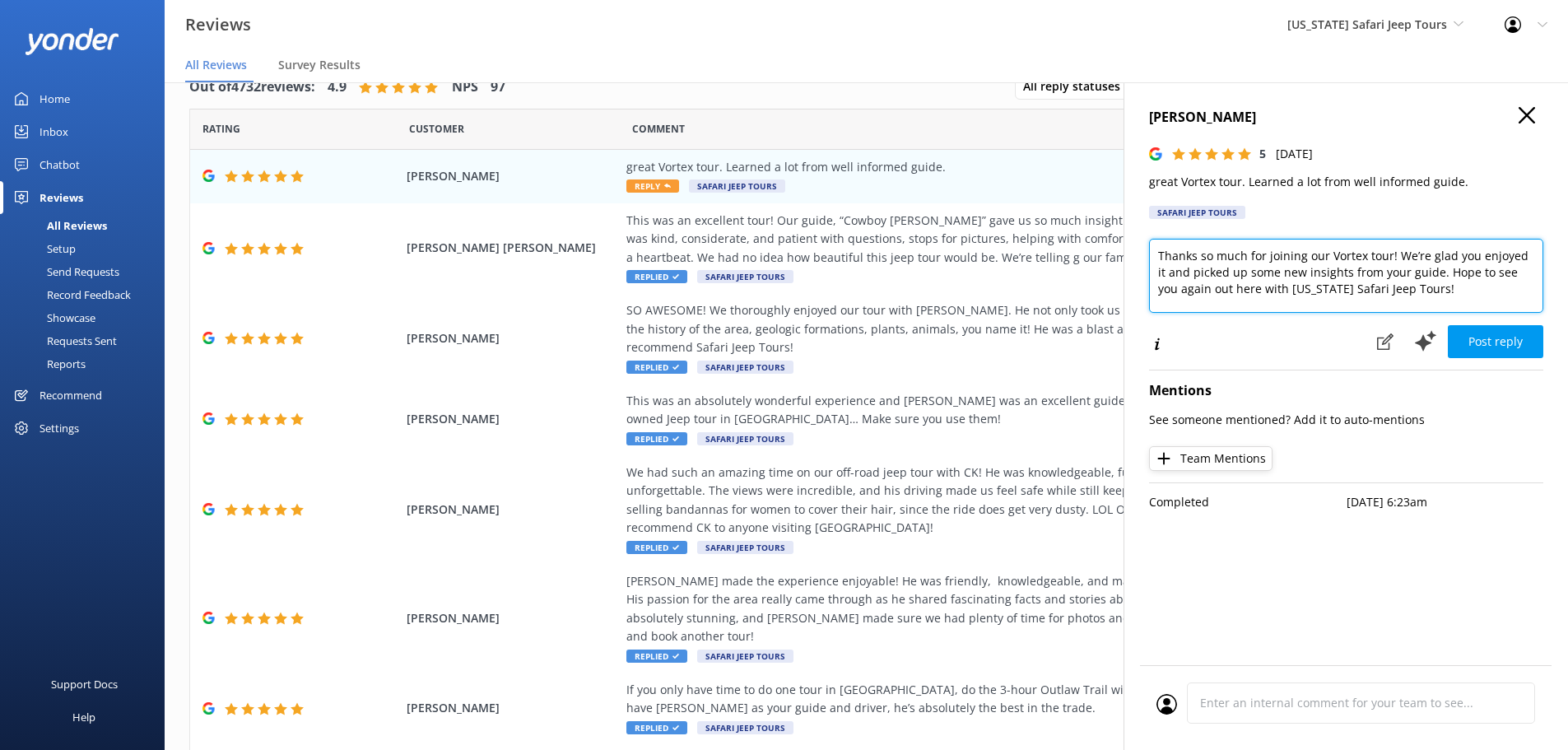
click at [1441, 288] on textarea "Thanks so much for joining our Vortex tour! We’re glad you enjoyed it and picke…" at bounding box center [1346, 276] width 394 height 74
type textarea "Thanks so much for joining our Vortex tour! We’re glad you enjoyed it and picke…"
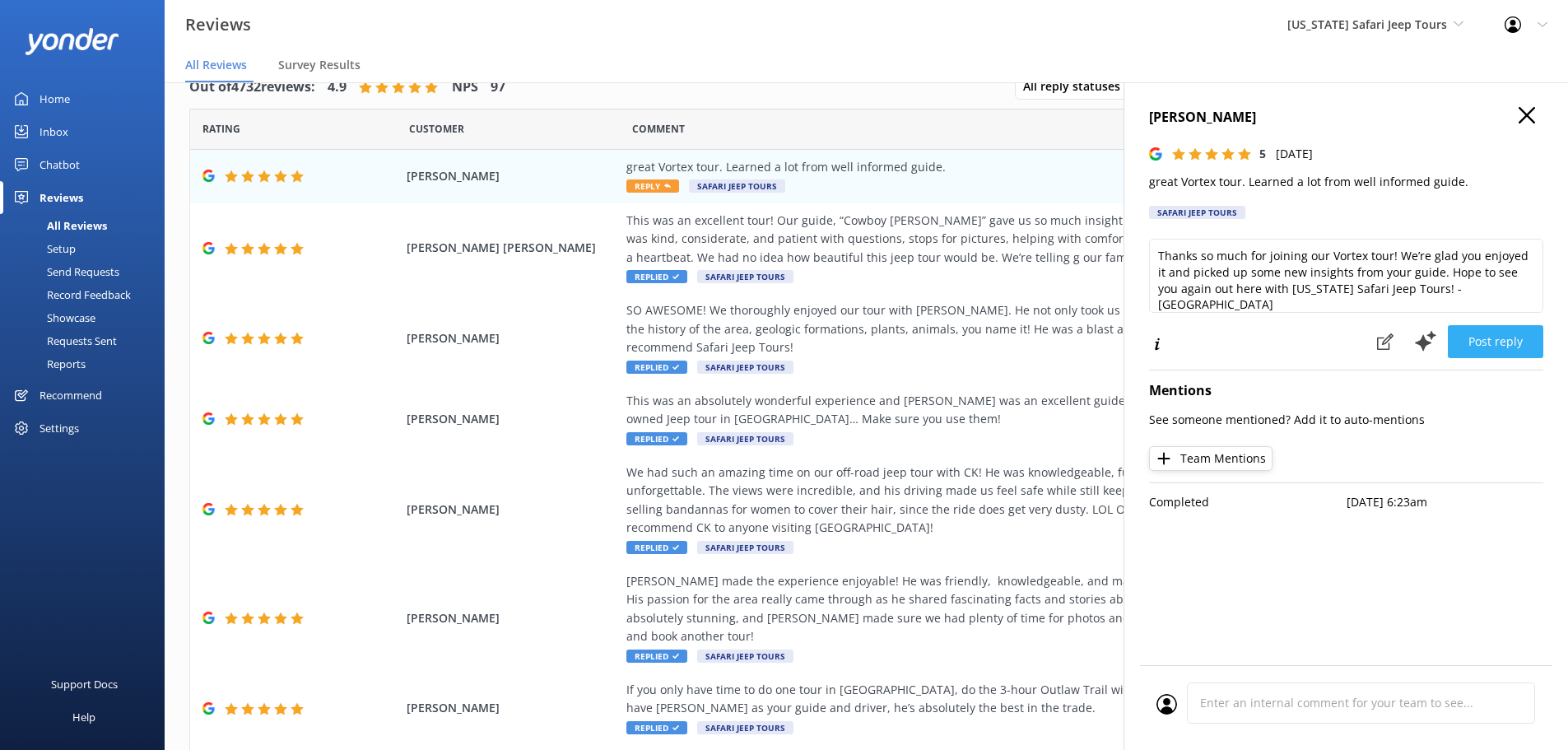
click at [1531, 334] on button "Post reply" at bounding box center [1495, 341] width 96 height 33
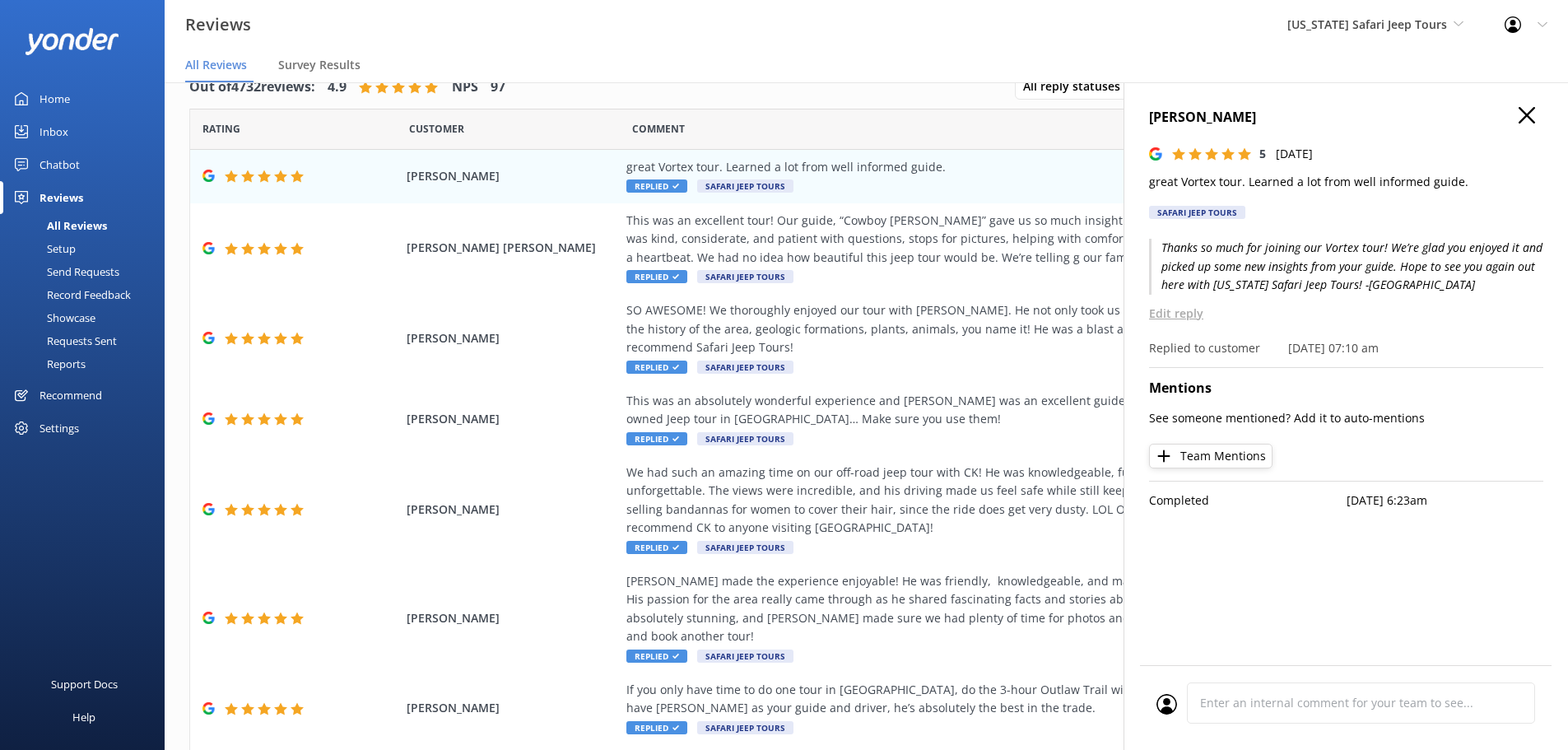
click at [1531, 125] on h4 "[PERSON_NAME]" at bounding box center [1346, 118] width 394 height 22
click at [1531, 108] on icon "button" at bounding box center [1526, 115] width 16 height 16
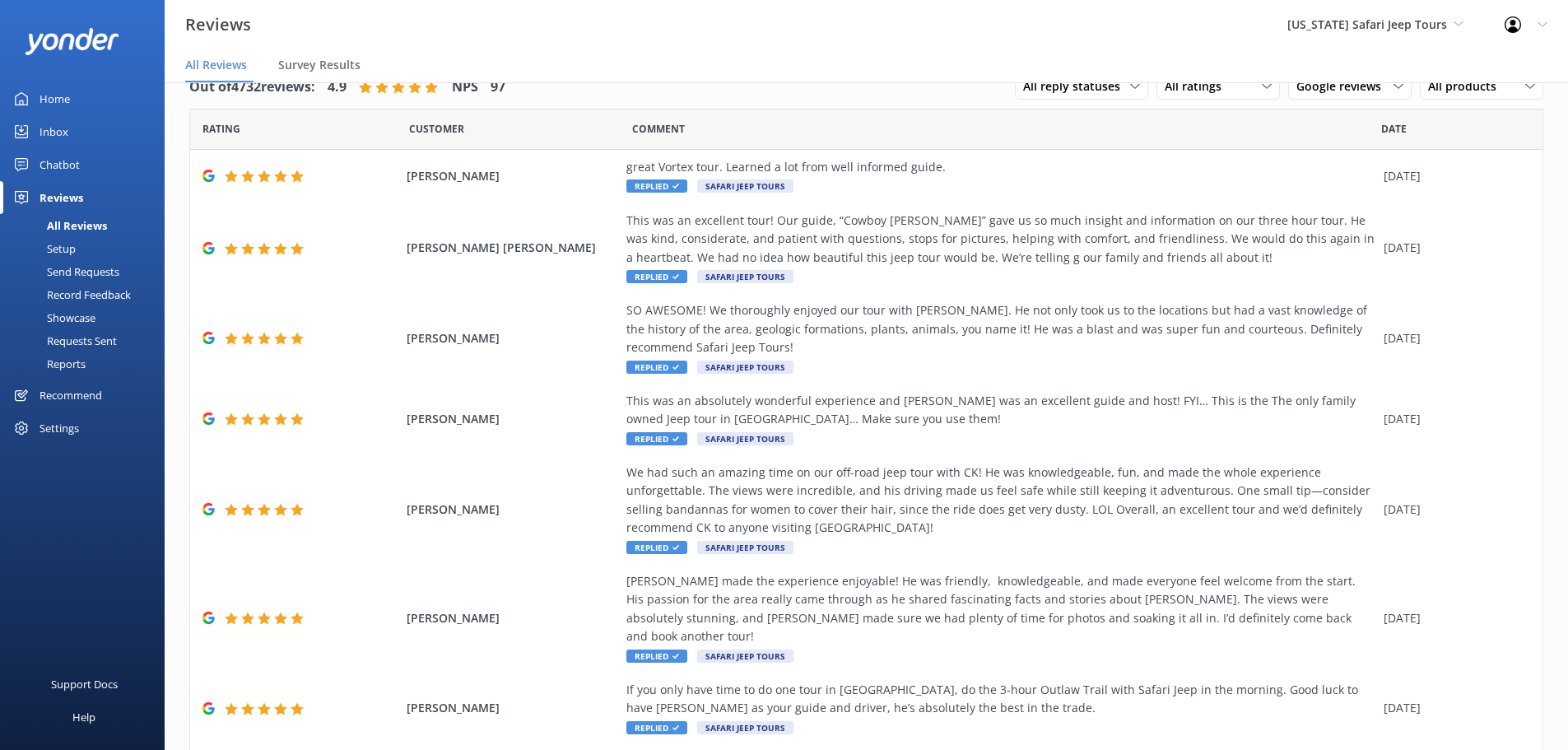
click at [869, 32] on div "Reviews [US_STATE] Safari Jeep Tours Sedona Off-Road Center [US_STATE] Safari J…" at bounding box center [784, 25] width 1568 height 49
click at [63, 167] on div "Chatbot" at bounding box center [60, 164] width 41 height 33
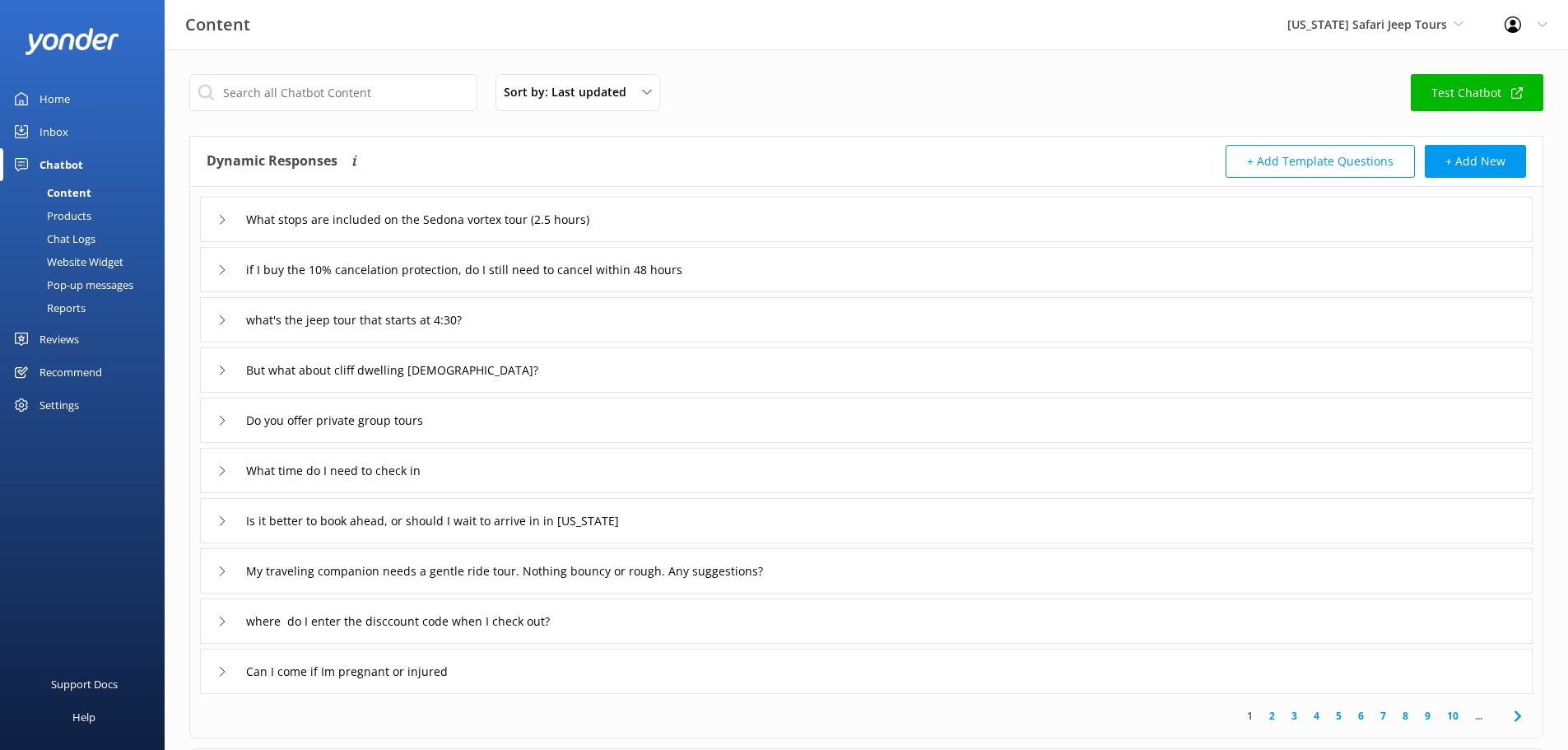
click at [58, 337] on div "Reviews" at bounding box center [60, 338] width 40 height 33
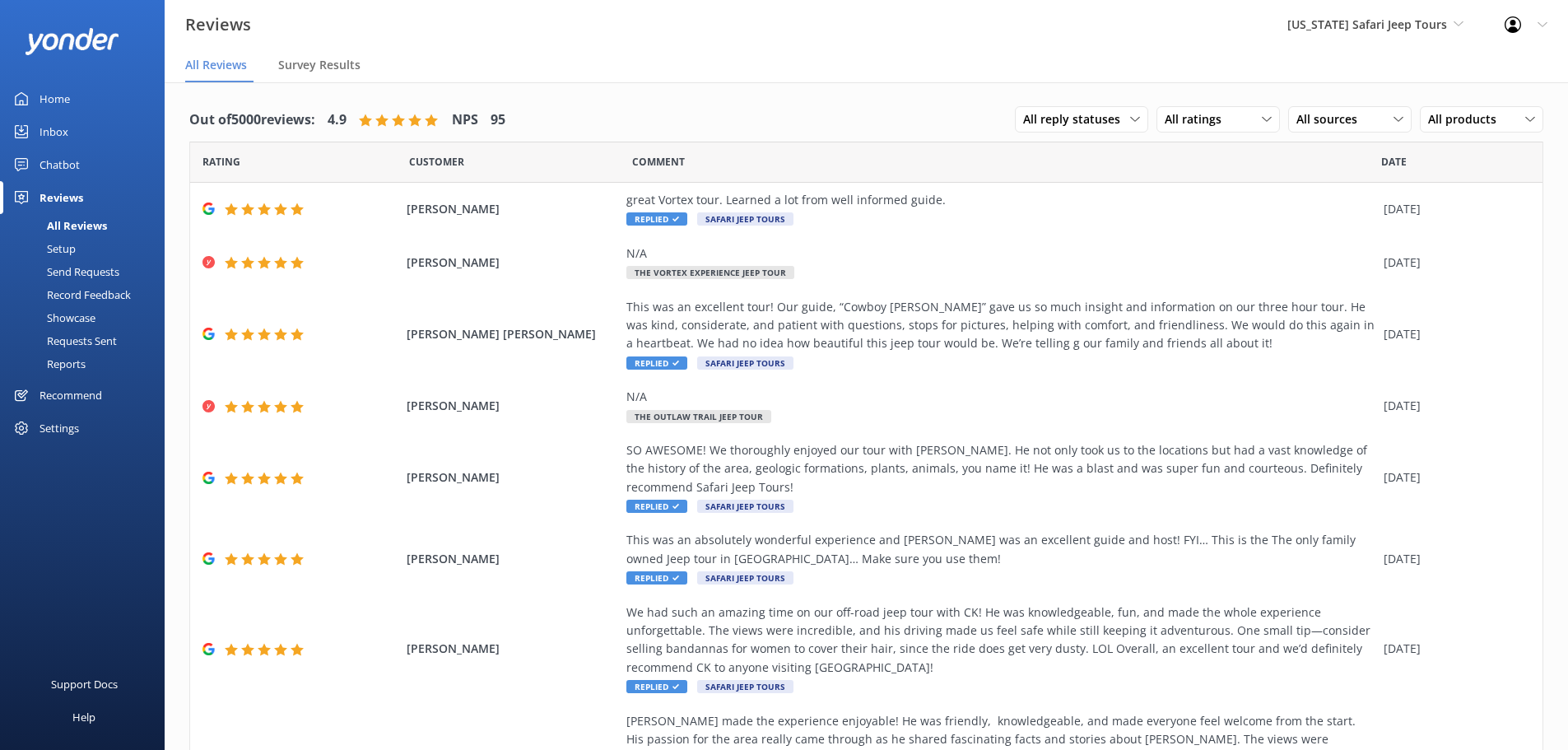
click at [65, 100] on div "Home" at bounding box center [55, 99] width 30 height 33
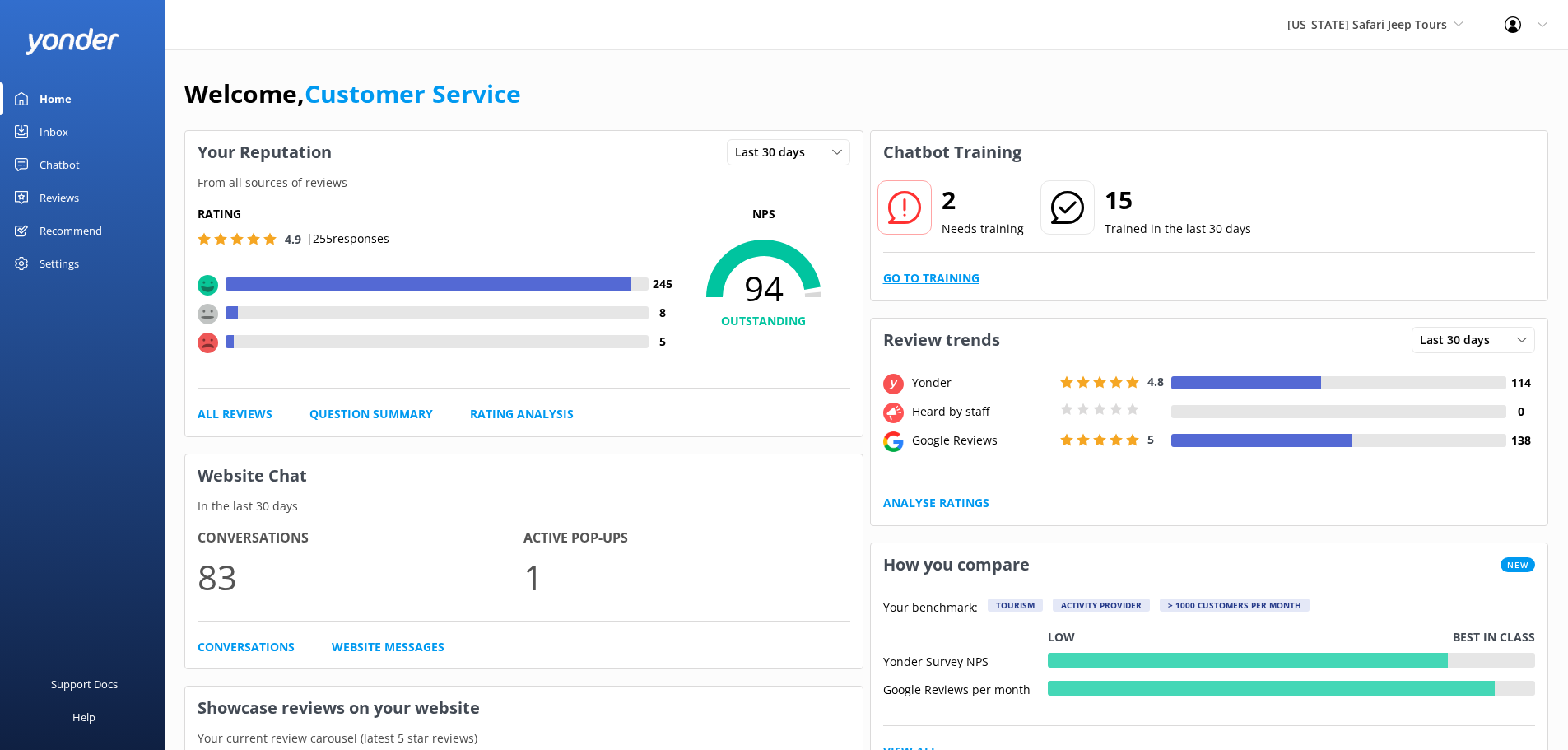
click at [957, 278] on link "Go to Training" at bounding box center [931, 278] width 97 height 18
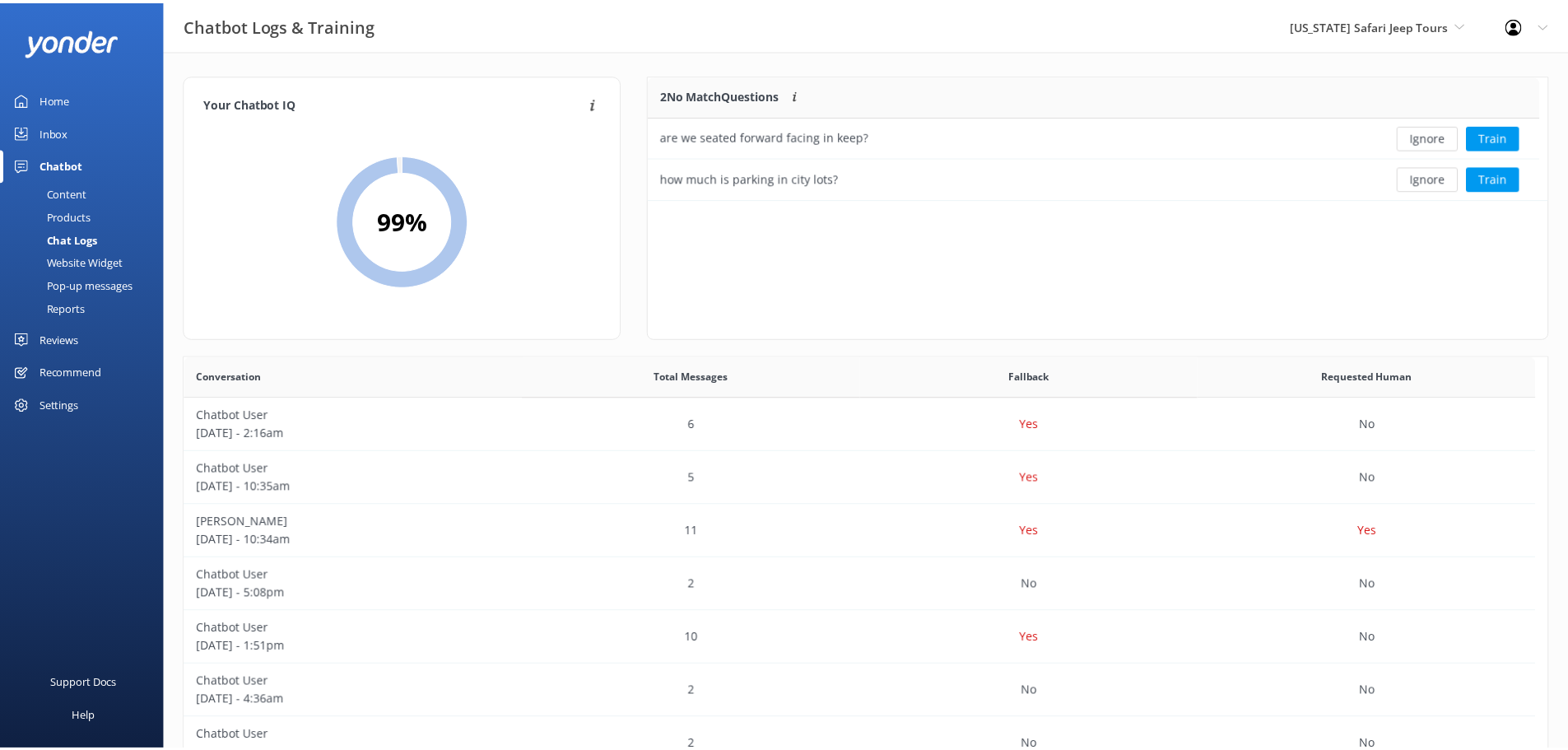
scroll to position [112, 886]
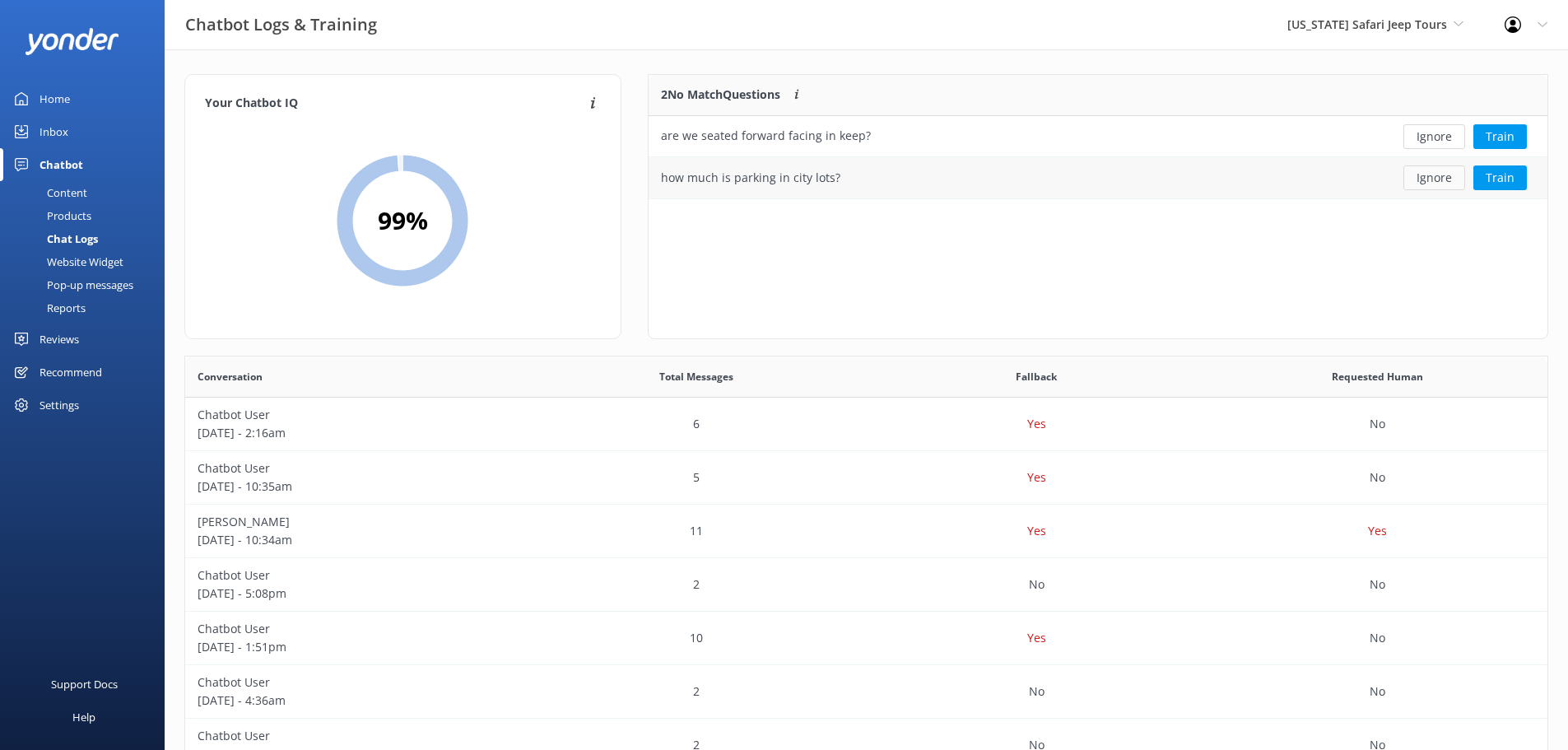
click at [1440, 184] on button "Ignore" at bounding box center [1433, 177] width 62 height 25
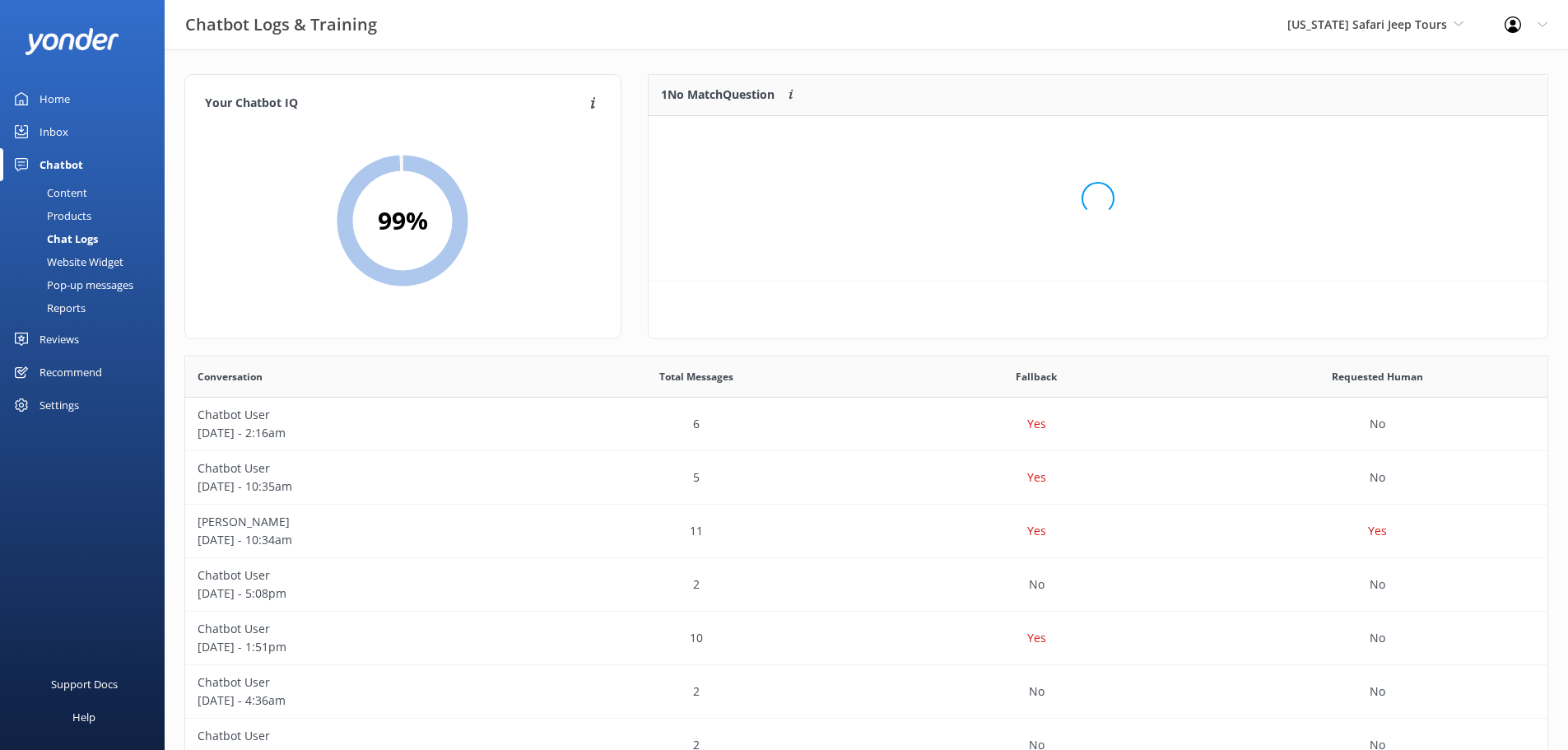
scroll to position [71, 886]
click at [942, 142] on div "are we seated forward facing in keep?" at bounding box center [1006, 136] width 716 height 41
click at [1493, 139] on button "Train" at bounding box center [1500, 137] width 53 height 25
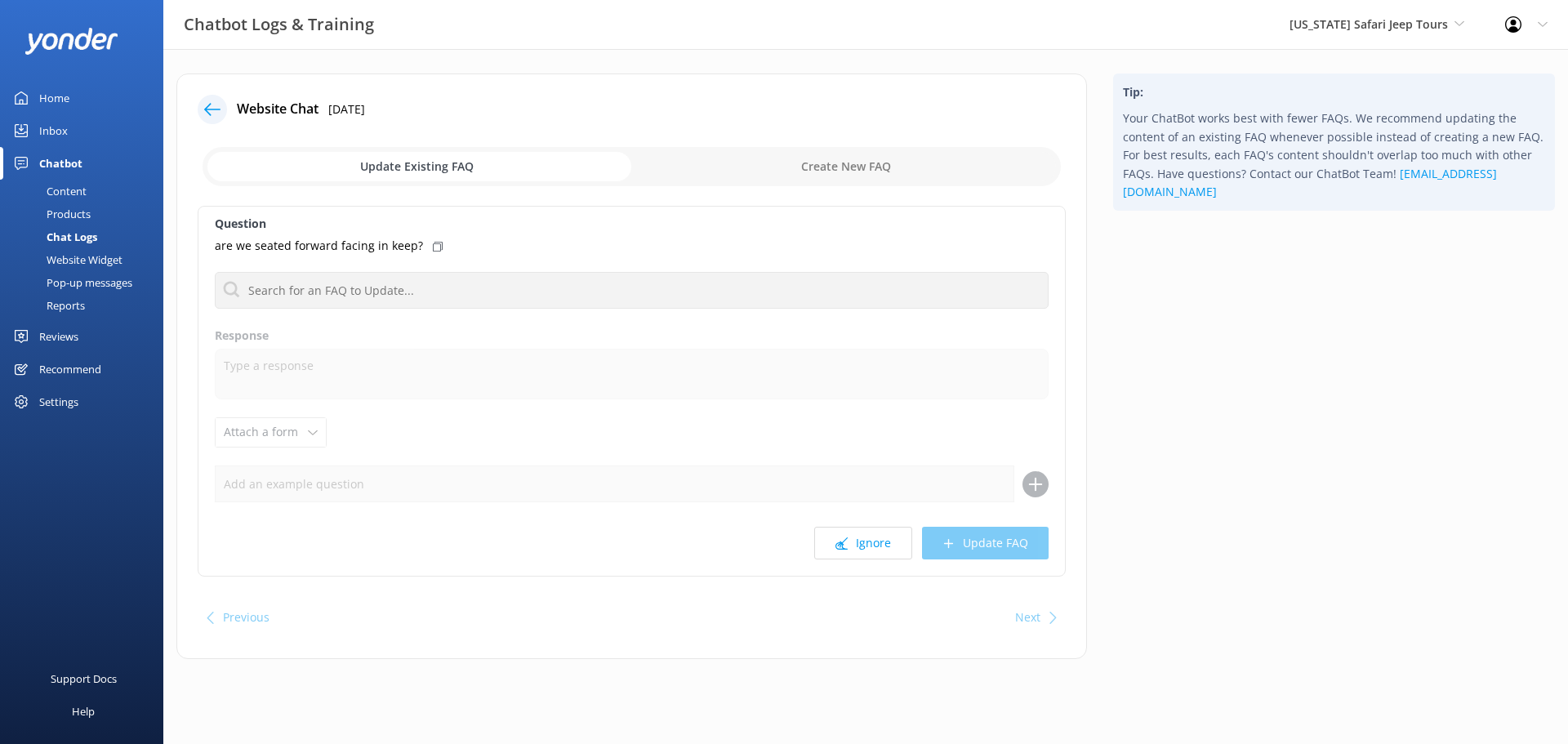
click at [899, 160] on input "checkbox" at bounding box center [631, 166] width 858 height 40
checkbox input "true"
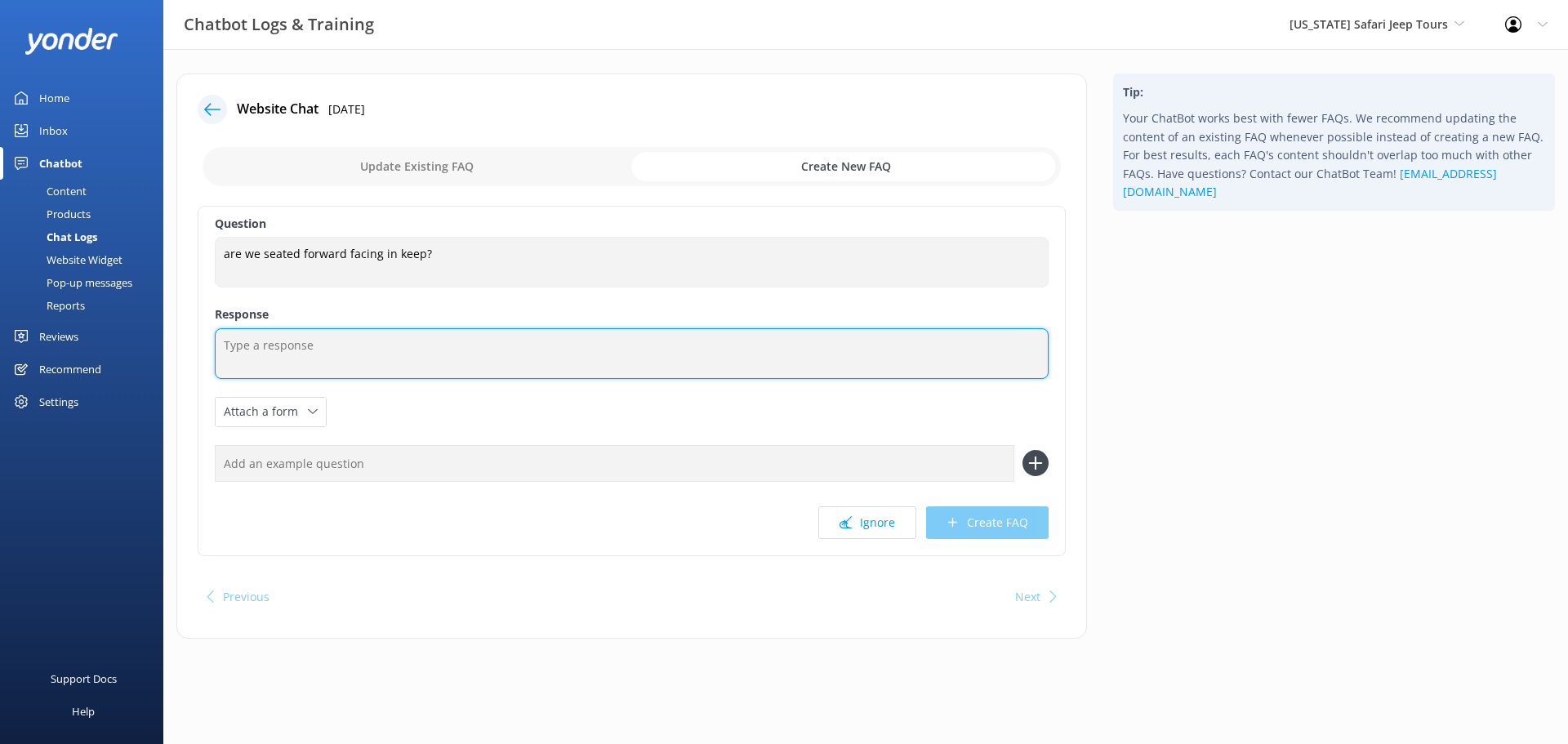
click at [481, 328] on textarea at bounding box center [631, 354] width 833 height 51
click at [475, 341] on textarea at bounding box center [631, 354] width 833 height 51
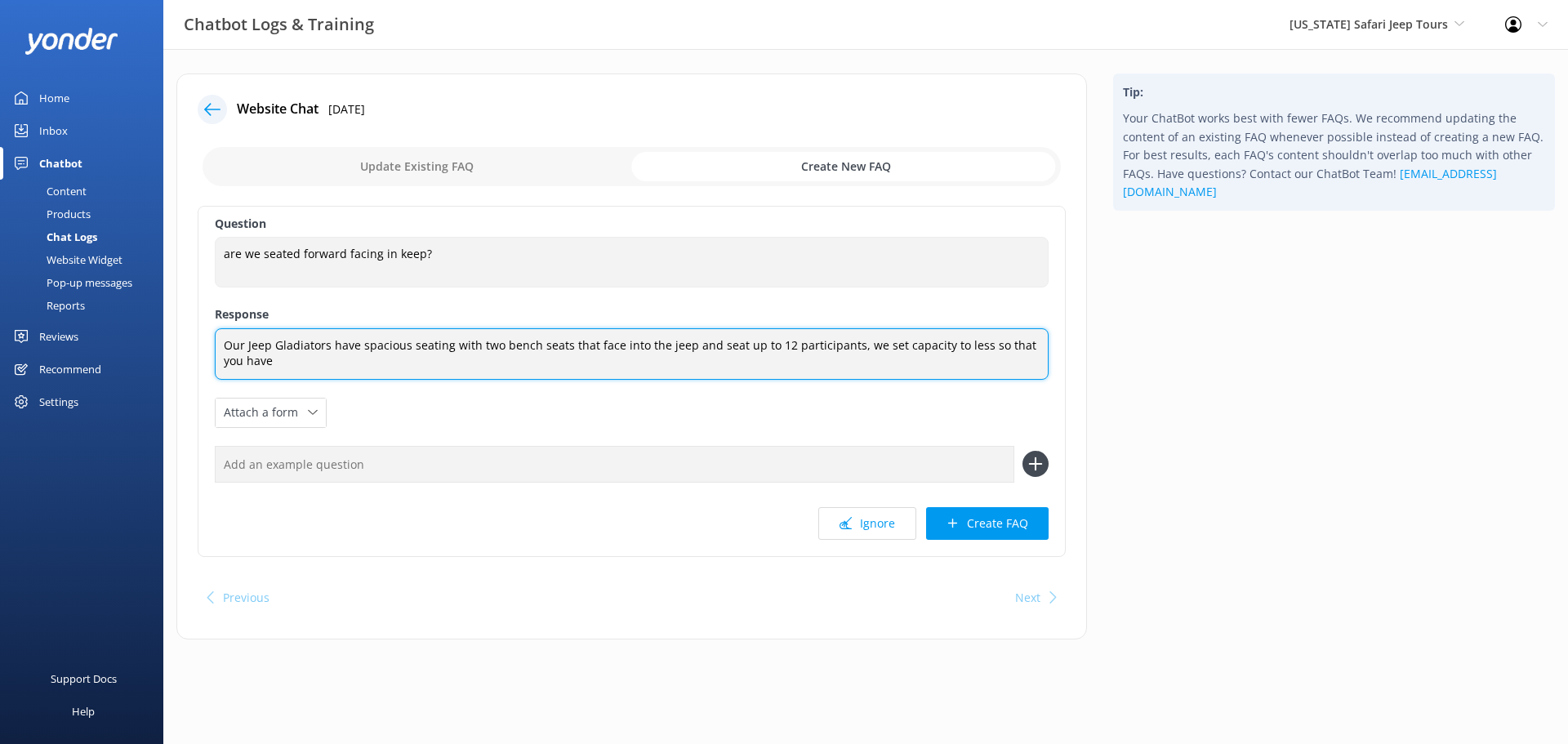
drag, startPoint x: 969, startPoint y: 348, endPoint x: 943, endPoint y: 340, distance: 27.2
click at [943, 340] on textarea "Our Jeep Gladiators have spacious seating with two bench seats that face into t…" at bounding box center [631, 354] width 833 height 52
click at [881, 367] on textarea "Our Jeep Gladiators have spacious seating with two bench seats that face into t…" at bounding box center [631, 354] width 833 height 52
click at [852, 343] on textarea "Our Jeep Gladiators have spacious seating with two bench seats that face into t…" at bounding box center [631, 354] width 833 height 52
click at [782, 355] on textarea "Our Jeep Gladiators have spacious seating with two bench seats that face into t…" at bounding box center [631, 354] width 833 height 52
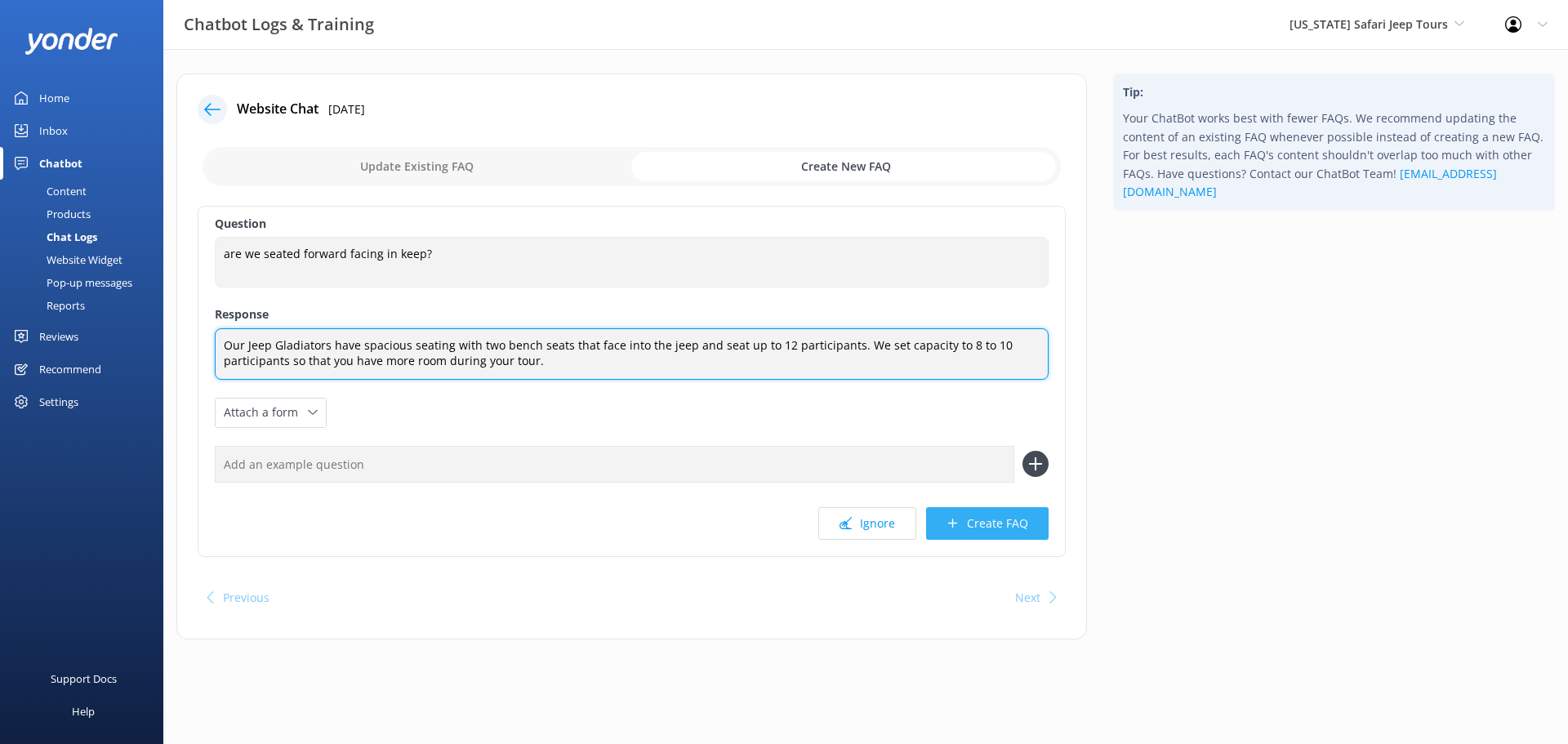
type textarea "Our Jeep Gladiators have spacious seating with two bench seats that face into t…"
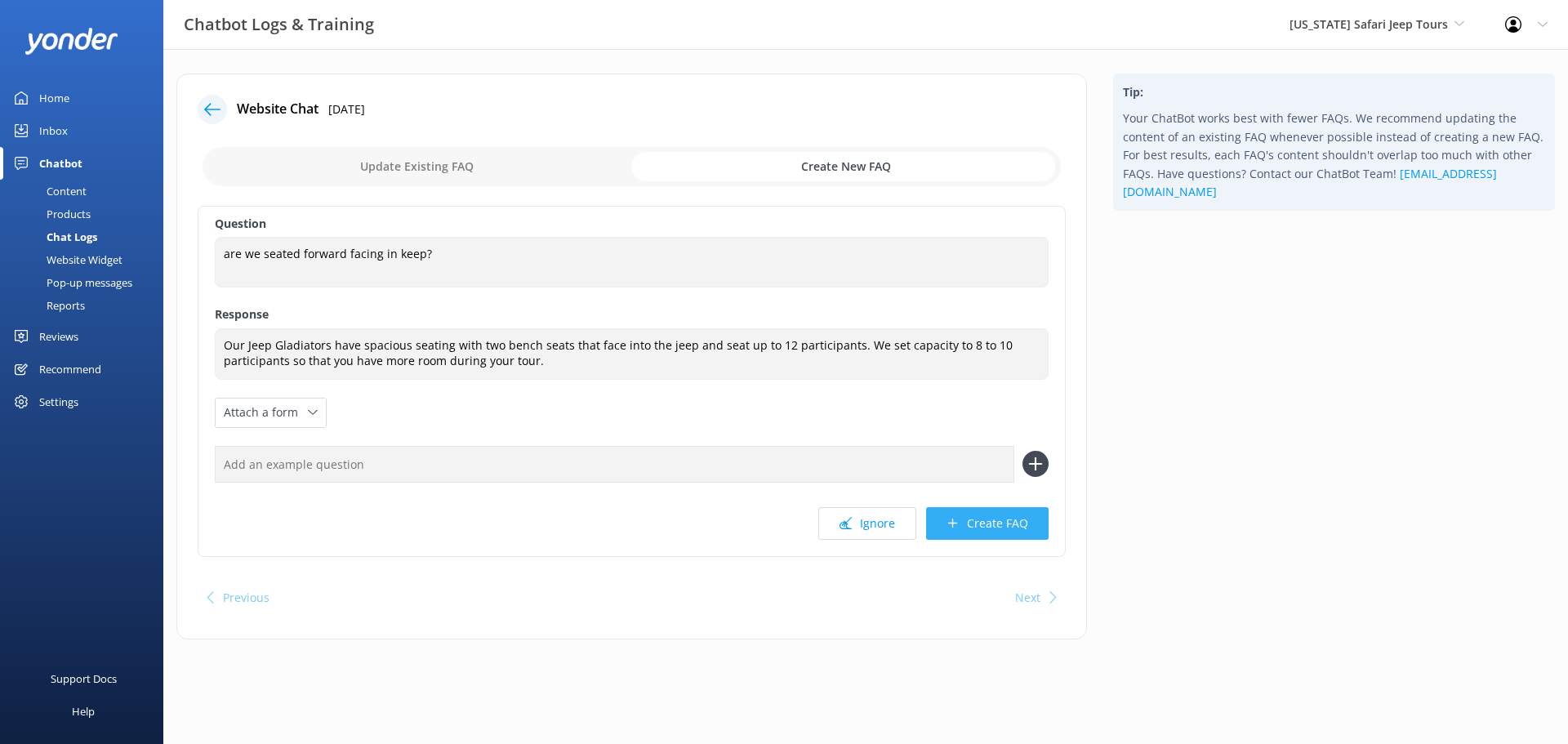
click at [1017, 516] on button "Create FAQ" at bounding box center [987, 523] width 122 height 33
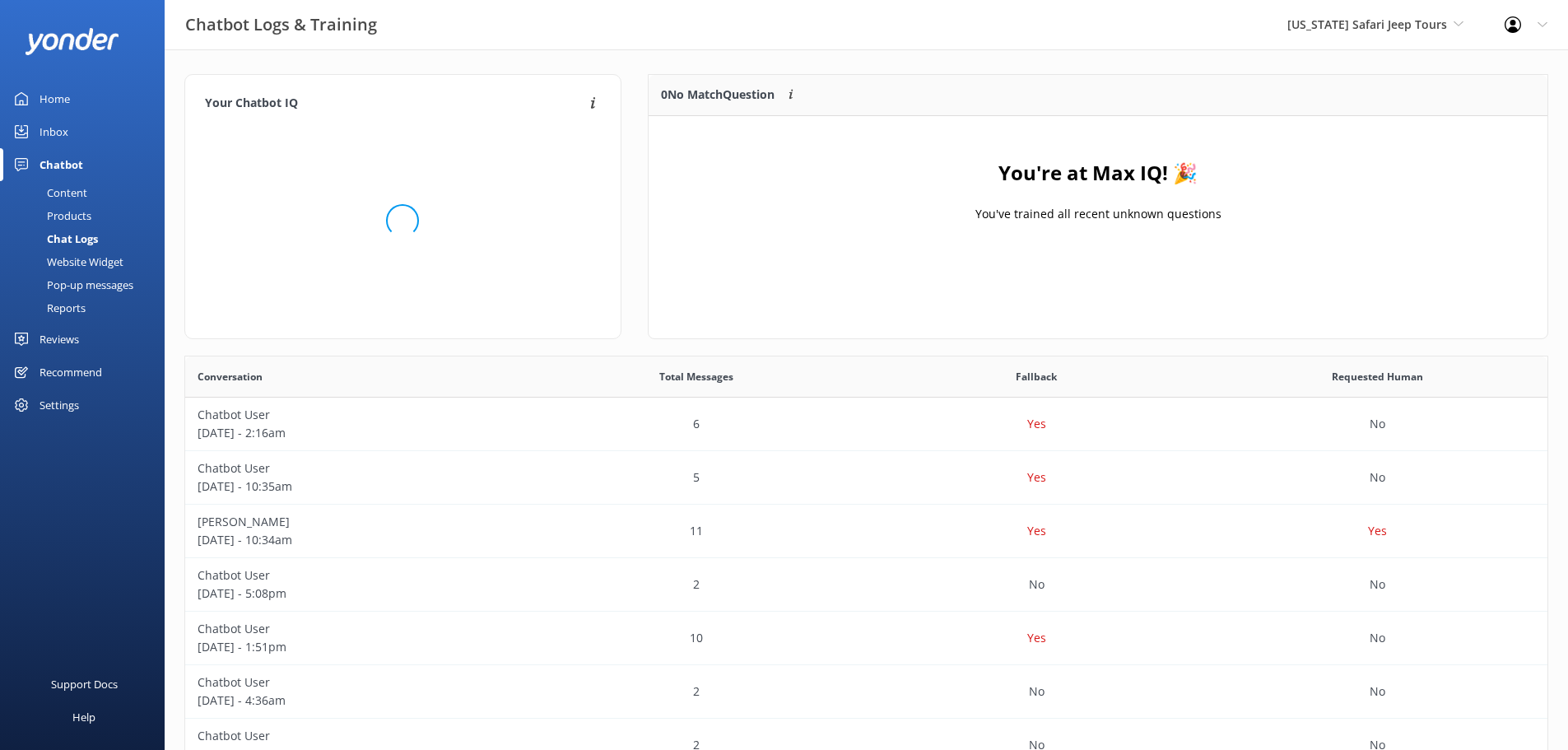
scroll to position [193, 886]
